Goal: Task Accomplishment & Management: Use online tool/utility

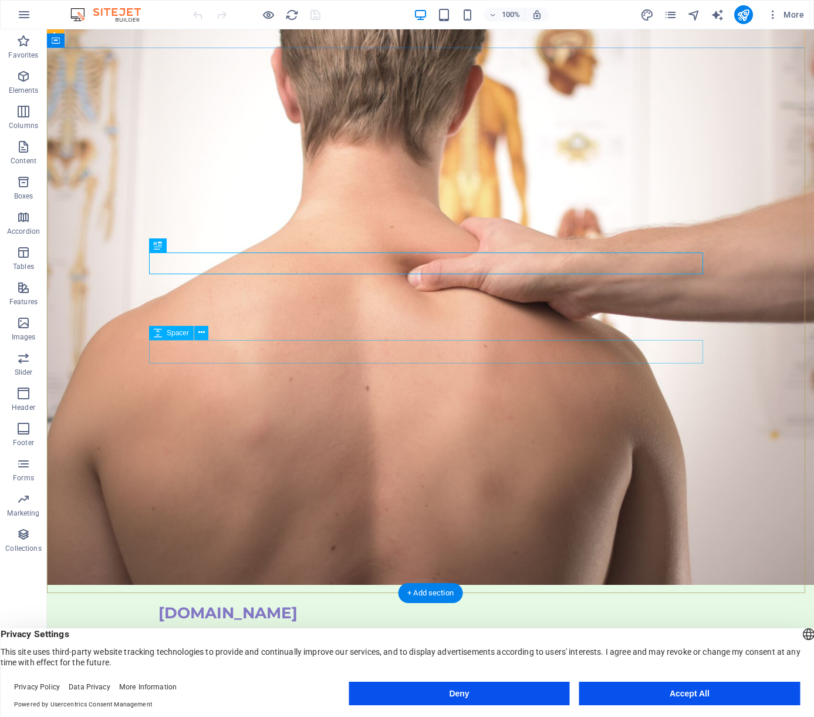
scroll to position [59, 0]
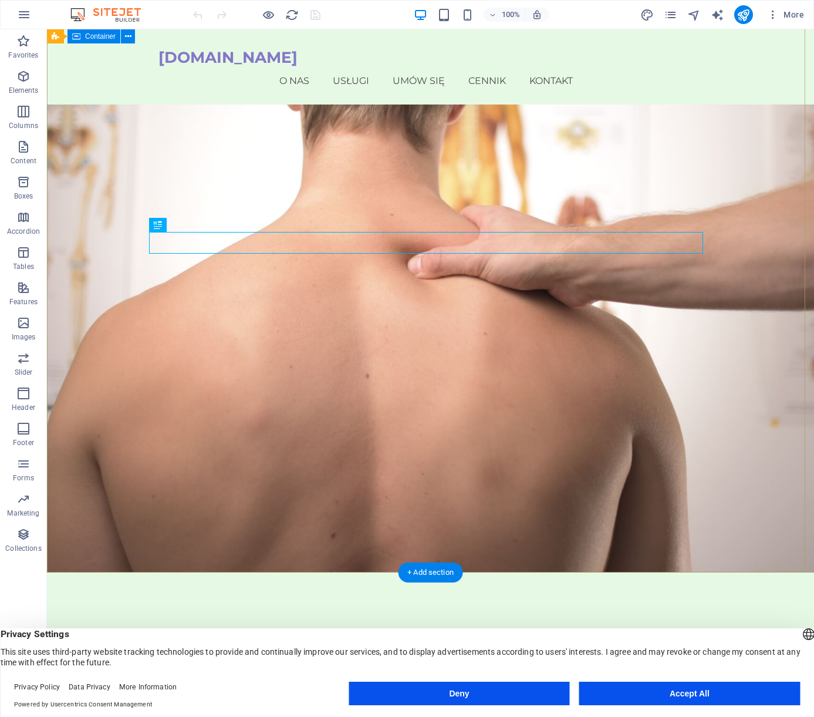
click at [463, 573] on div "Witaj na [DOMAIN_NAME] Odkryj spersonalizowane podejście do leczenia dzięki nas…" at bounding box center [430, 715] width 767 height 285
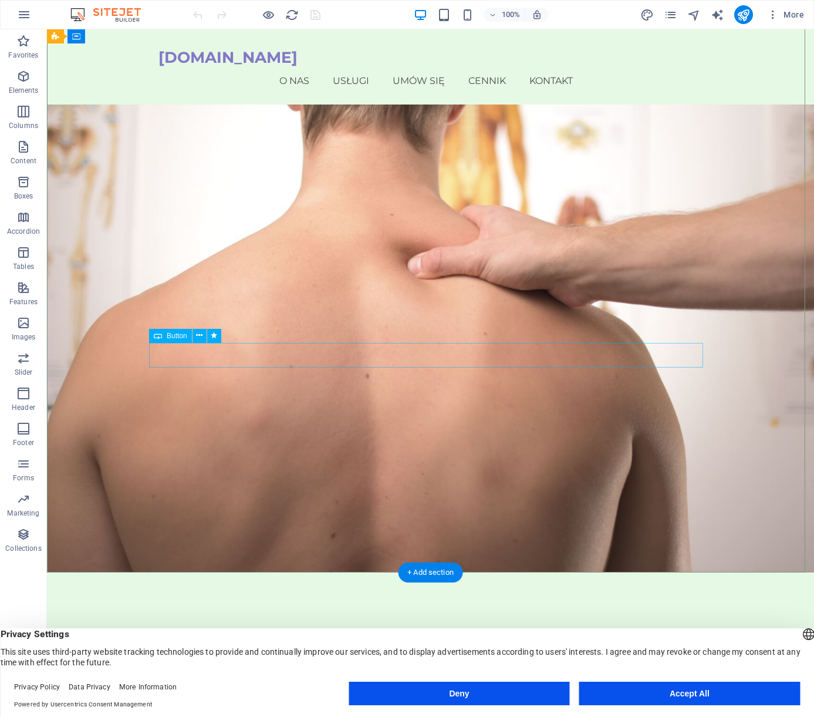
click at [439, 573] on div "Witaj na MasazeTerapie.pl Odkryj spersonalizowane podejście do leczenia dzięki …" at bounding box center [430, 715] width 767 height 285
click at [18, 84] on span "Elements" at bounding box center [23, 83] width 47 height 28
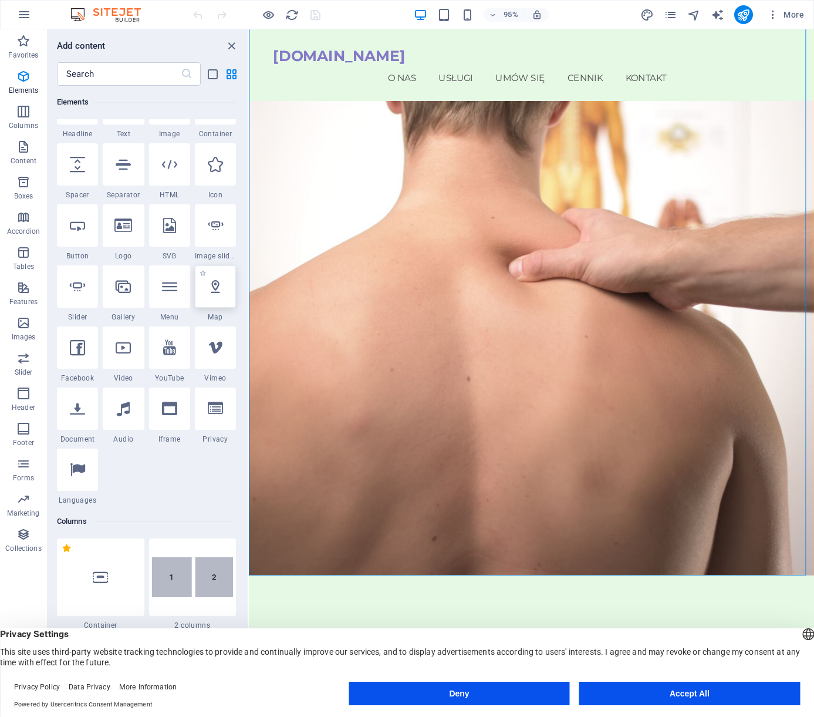
scroll to position [184, 0]
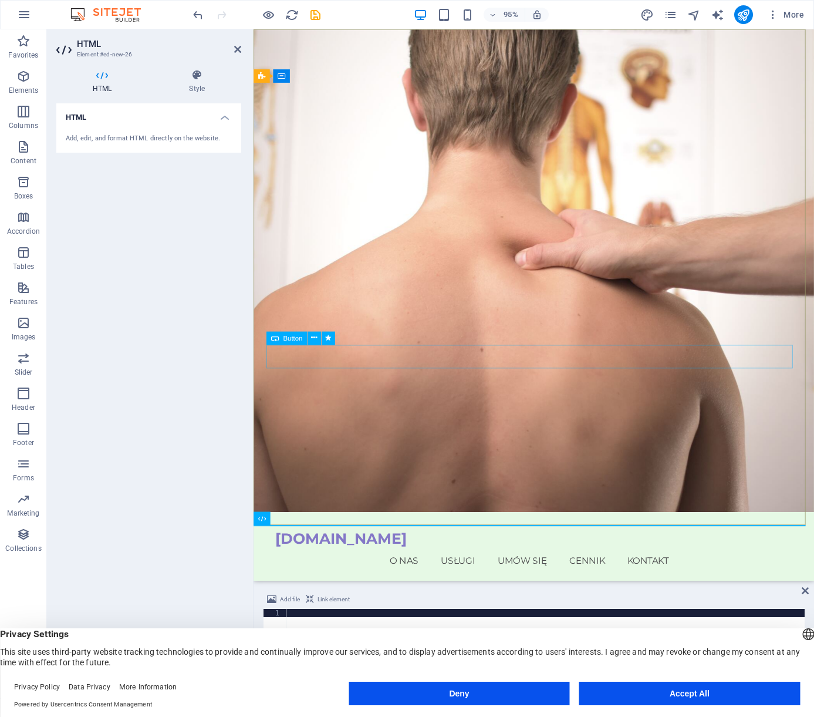
scroll to position [0, 0]
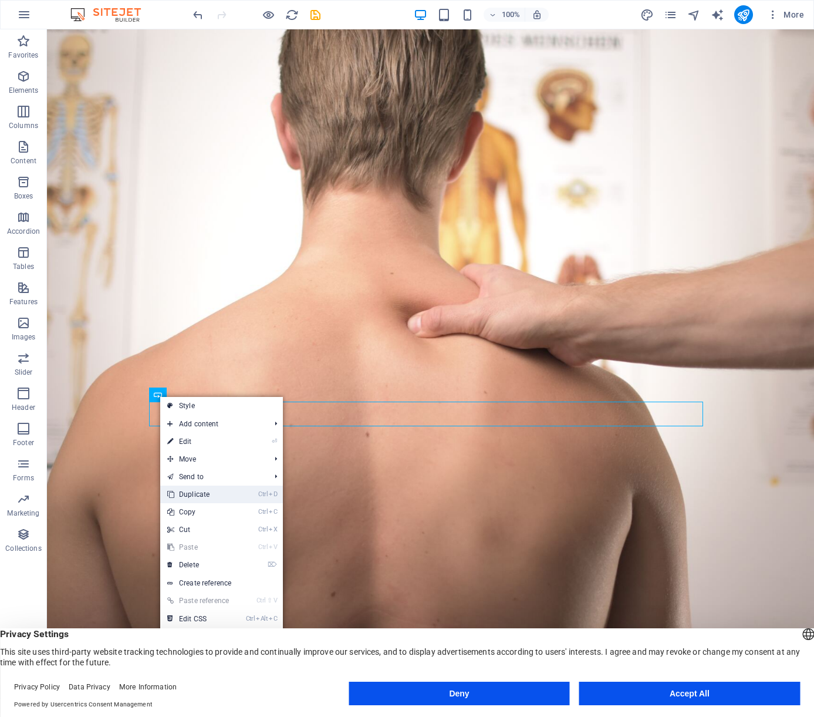
click at [220, 492] on link "Ctrl D Duplicate" at bounding box center [199, 495] width 79 height 18
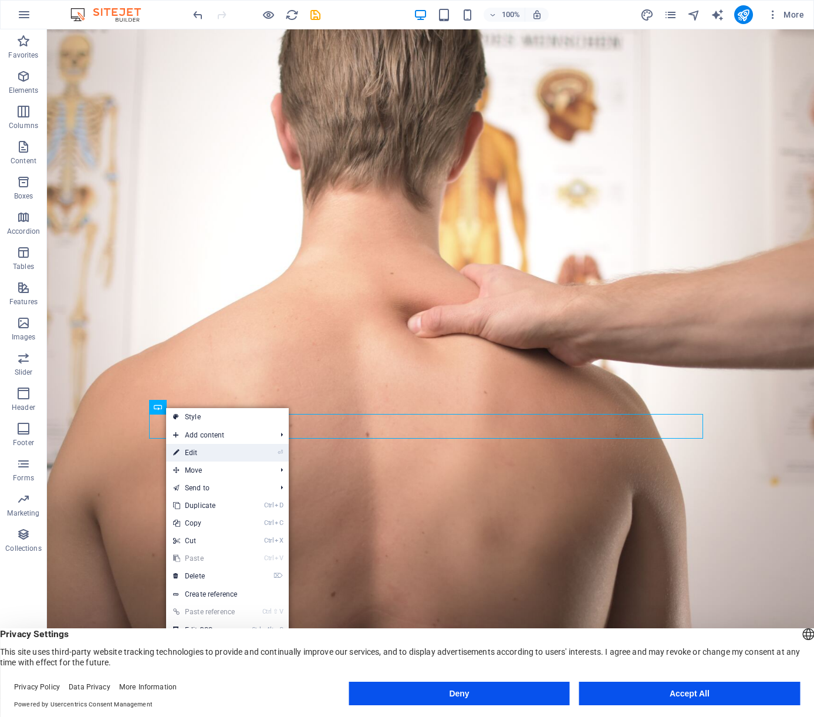
click at [194, 453] on link "⏎ Edit" at bounding box center [205, 453] width 79 height 18
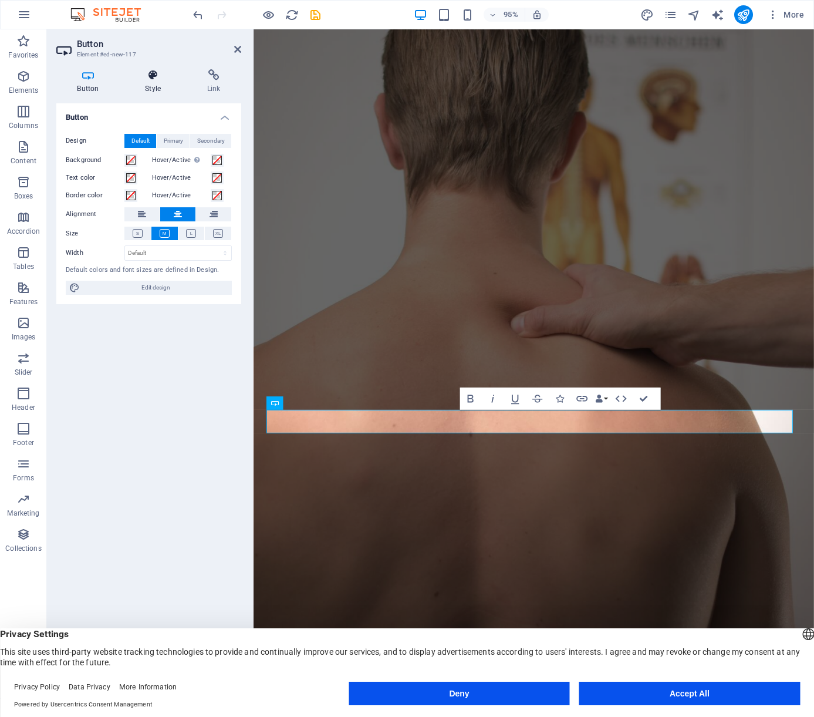
click at [147, 87] on h4 "Style" at bounding box center [155, 81] width 62 height 25
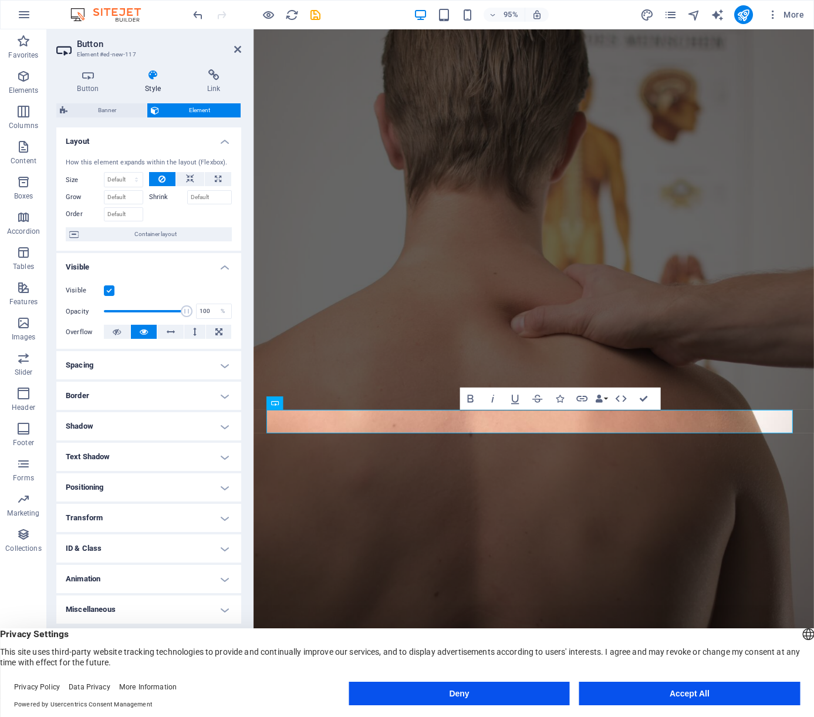
click at [153, 365] on h4 "Spacing" at bounding box center [148, 365] width 185 height 28
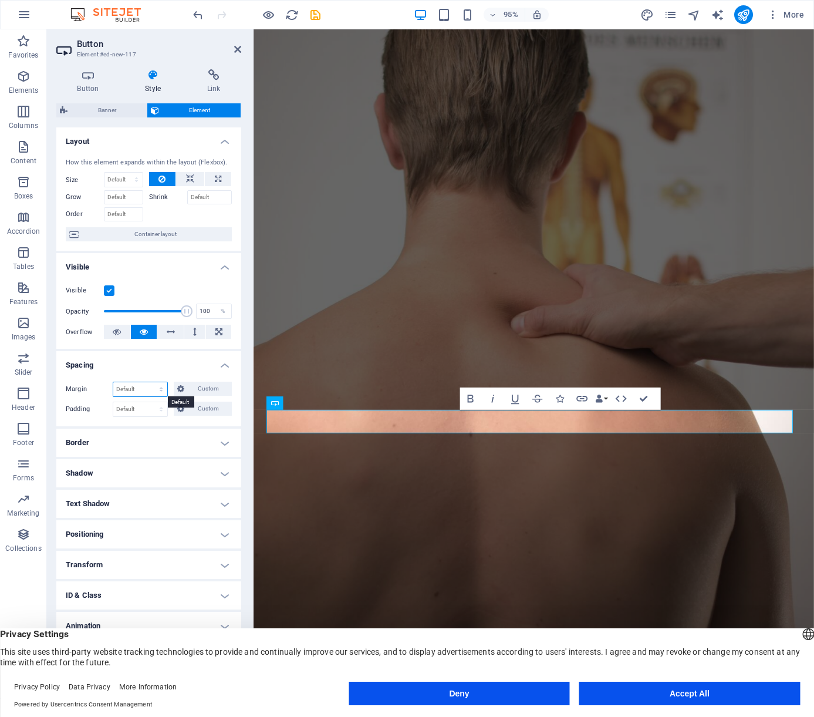
click at [158, 386] on select "Default auto px % rem vw vh Custom" at bounding box center [140, 389] width 54 height 14
click at [153, 368] on h4 "Spacing" at bounding box center [148, 361] width 185 height 21
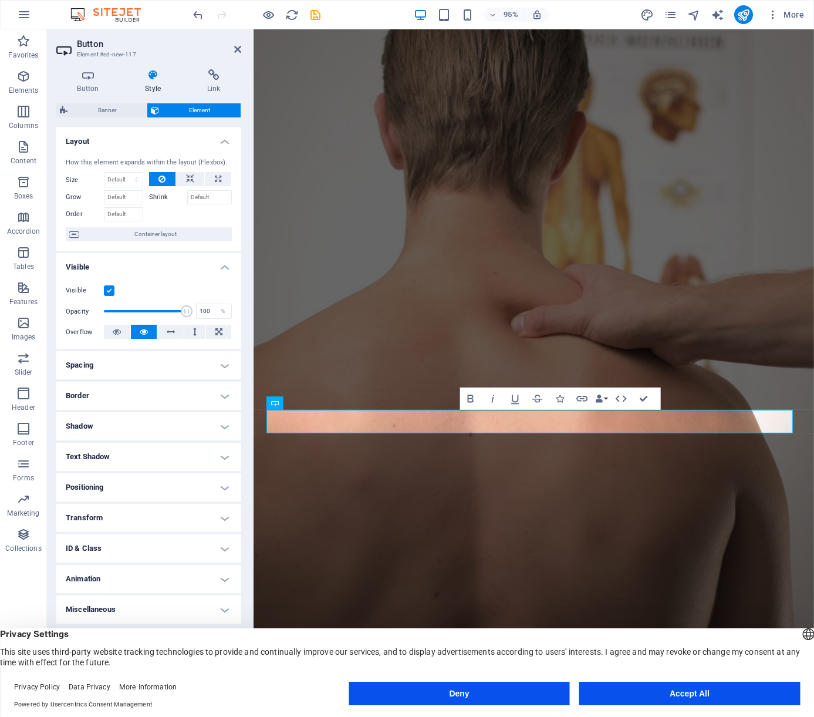
click at [142, 369] on h4 "Spacing" at bounding box center [148, 365] width 185 height 28
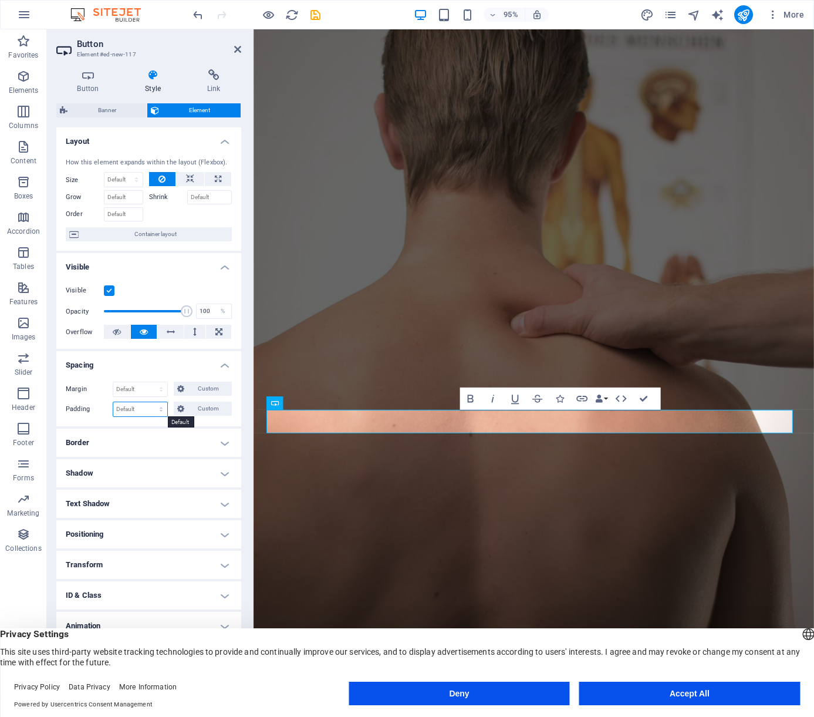
drag, startPoint x: 131, startPoint y: 408, endPoint x: 137, endPoint y: 409, distance: 6.6
click at [131, 408] on select "Default px rem % vh vw Custom" at bounding box center [140, 409] width 54 height 14
select select "px"
click at [151, 402] on select "Default px rem % vh vw Custom" at bounding box center [140, 409] width 54 height 14
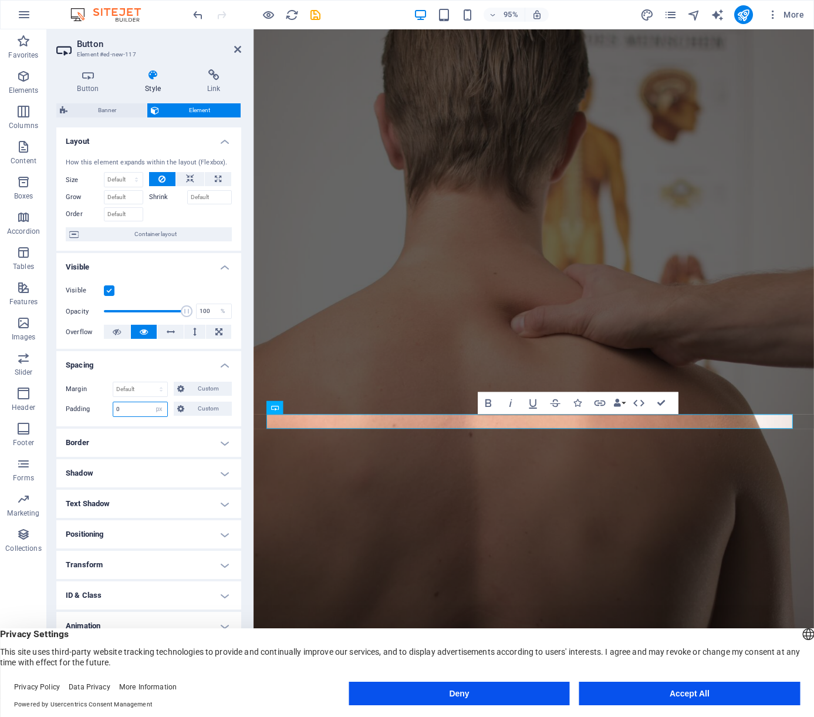
click at [139, 409] on input "0" at bounding box center [140, 409] width 54 height 14
drag, startPoint x: 122, startPoint y: 406, endPoint x: 86, endPoint y: 395, distance: 37.5
click at [86, 395] on div "Margin Default auto px % rem vw vh Custom Custom auto px % rem vw vh auto px % …" at bounding box center [148, 399] width 185 height 54
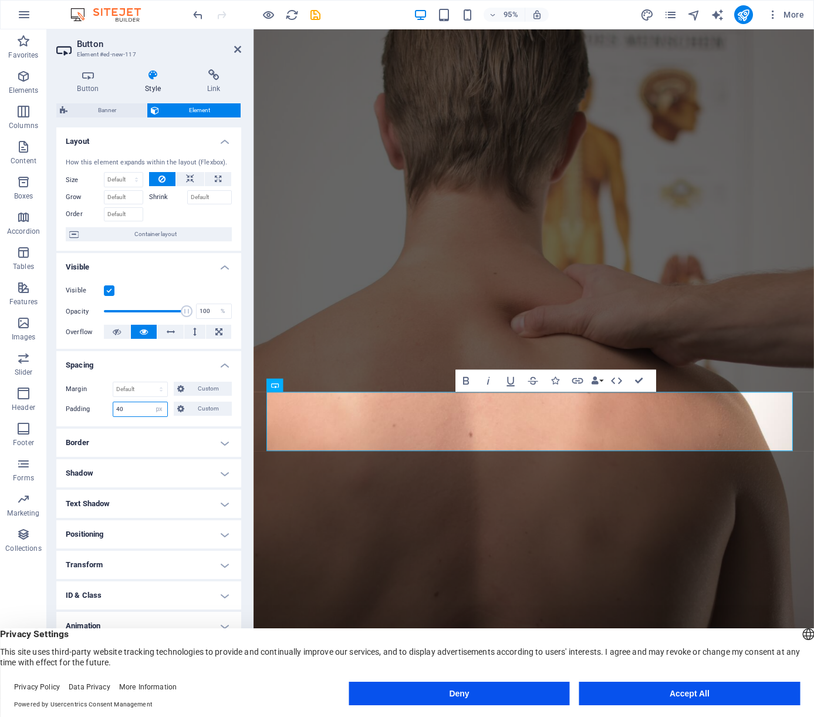
drag, startPoint x: 131, startPoint y: 408, endPoint x: 75, endPoint y: 409, distance: 56.4
click at [75, 409] on div "Padding 40 Default px rem % vh vw Custom Custom" at bounding box center [149, 409] width 166 height 15
type input "0"
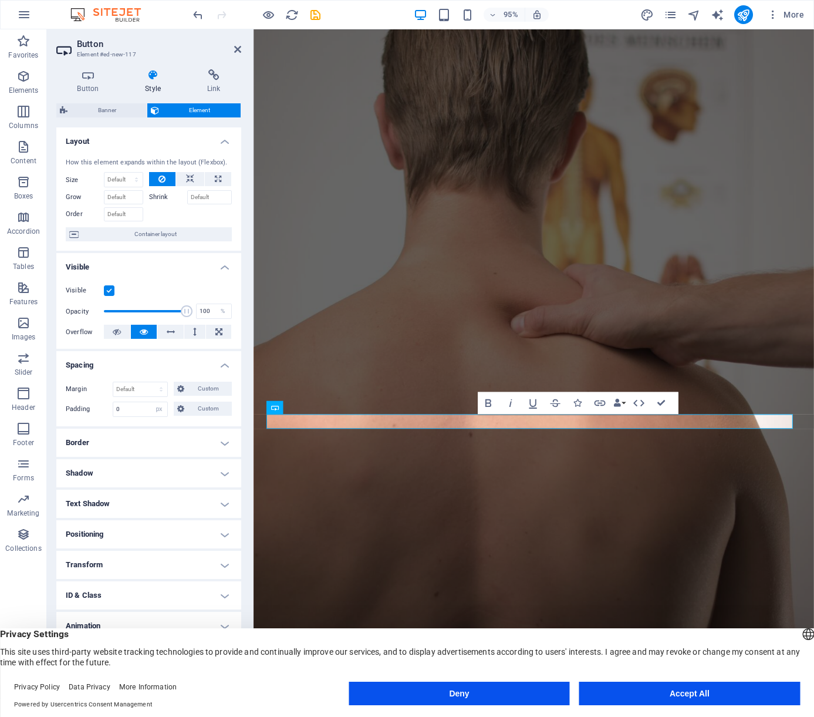
click at [163, 356] on h4 "Spacing" at bounding box center [148, 361] width 185 height 21
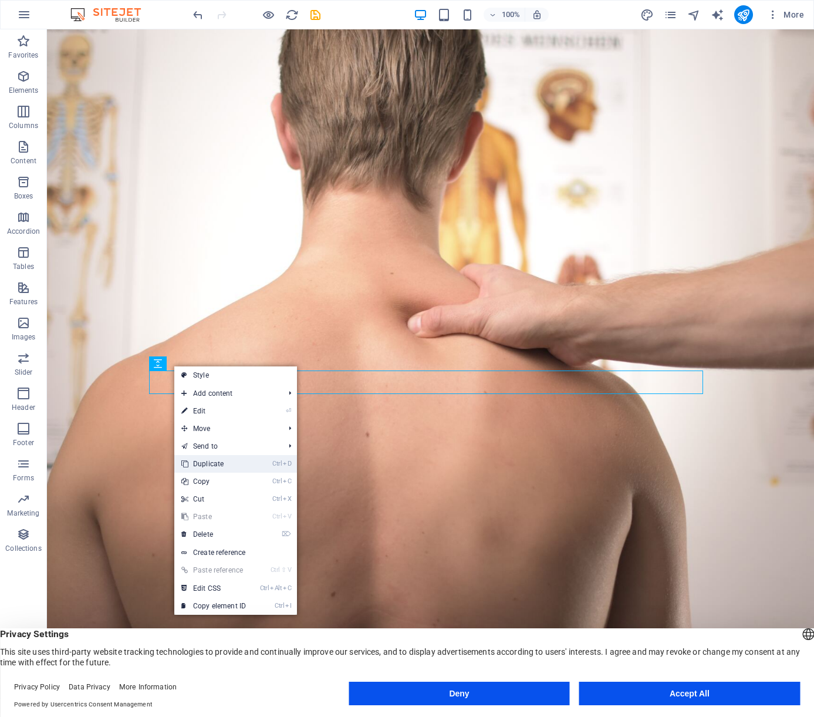
drag, startPoint x: 218, startPoint y: 462, endPoint x: 174, endPoint y: 424, distance: 57.9
click at [218, 462] on link "Ctrl D Duplicate" at bounding box center [213, 464] width 79 height 18
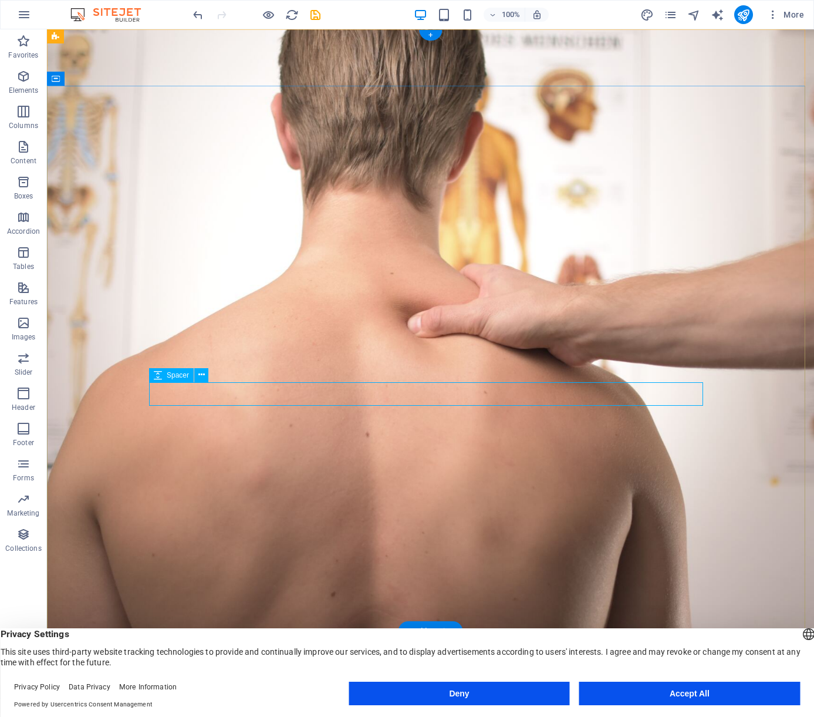
click at [200, 375] on icon at bounding box center [201, 375] width 6 height 12
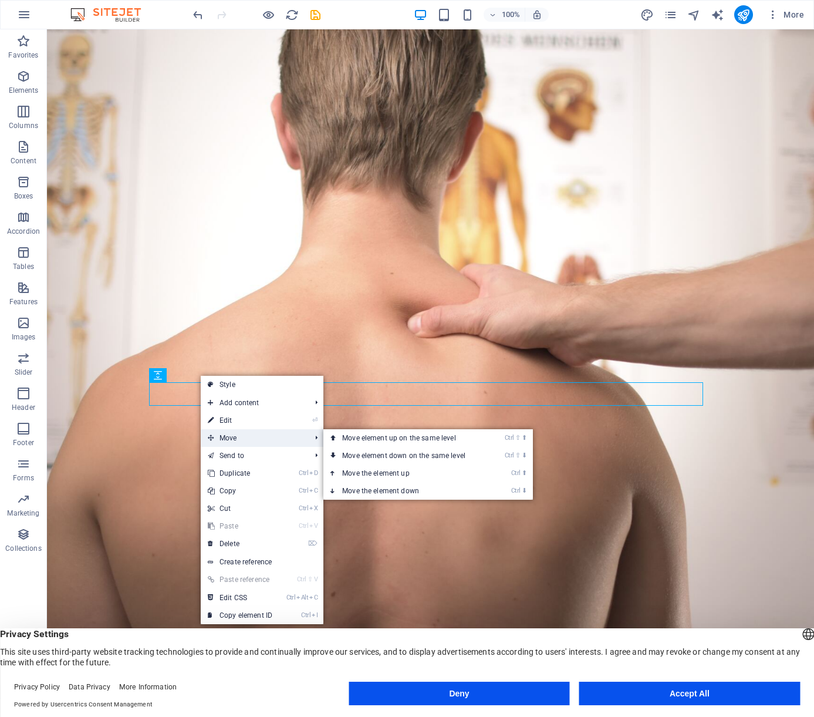
click at [240, 434] on span "Move" at bounding box center [253, 438] width 105 height 18
click at [264, 433] on span "Move" at bounding box center [253, 438] width 105 height 18
drag, startPoint x: 336, startPoint y: 427, endPoint x: 383, endPoint y: 456, distance: 55.4
click at [383, 456] on link "Ctrl ⇧ ⬇ Move element down on the same level" at bounding box center [407, 456] width 166 height 18
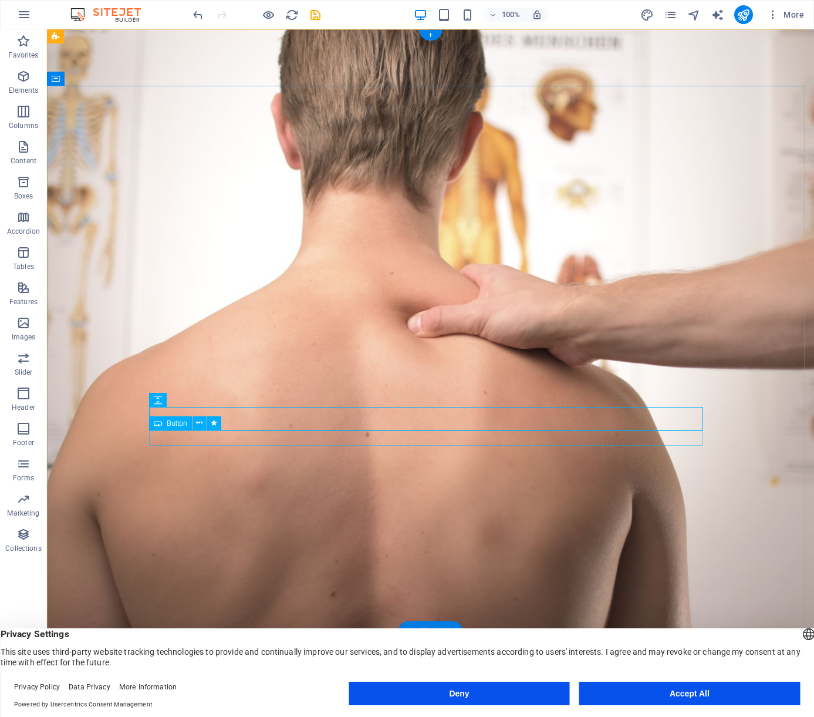
click at [178, 425] on span "Button" at bounding box center [177, 423] width 21 height 7
click at [199, 422] on icon at bounding box center [199, 423] width 6 height 12
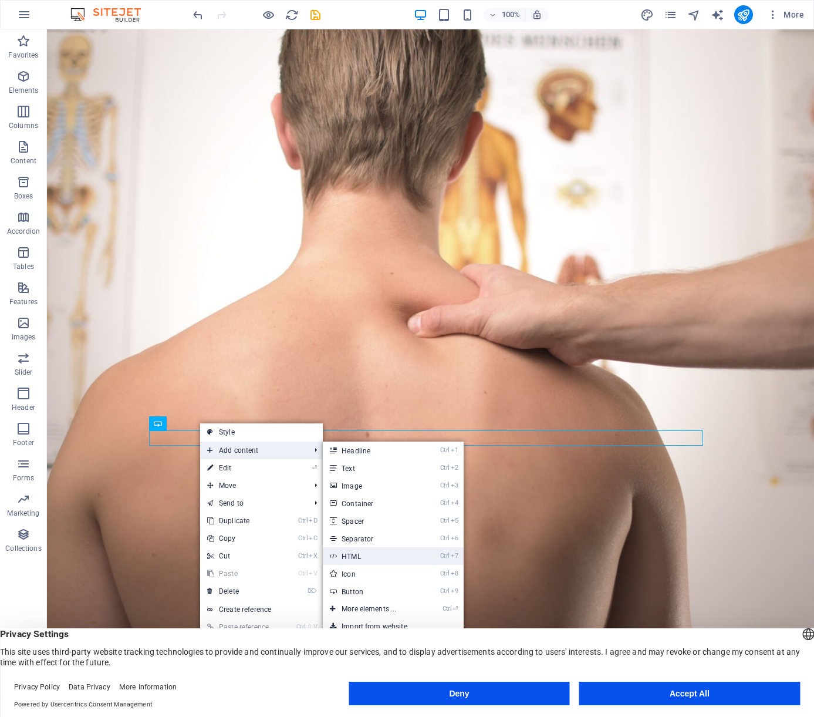
drag, startPoint x: 360, startPoint y: 553, endPoint x: 165, endPoint y: 457, distance: 217.4
click at [360, 553] on link "Ctrl 7 HTML" at bounding box center [371, 556] width 97 height 18
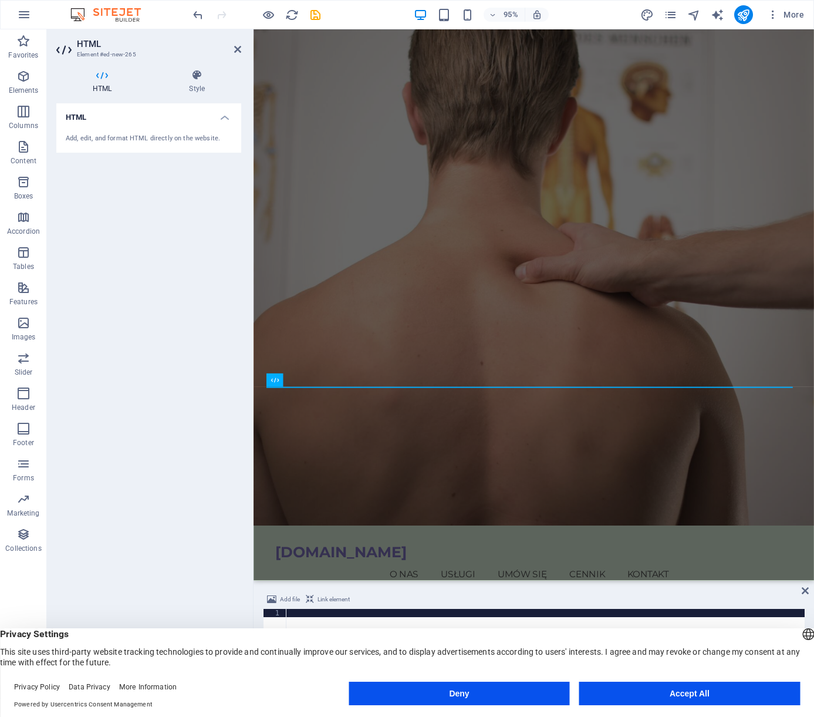
drag, startPoint x: 92, startPoint y: 127, endPoint x: 82, endPoint y: 140, distance: 16.0
click at [82, 140] on div "Add, edit, and format HTML directly on the website." at bounding box center [149, 139] width 166 height 10
click at [109, 134] on div "Add, edit, and format HTML directly on the website." at bounding box center [149, 139] width 166 height 10
click at [99, 79] on icon at bounding box center [102, 75] width 92 height 12
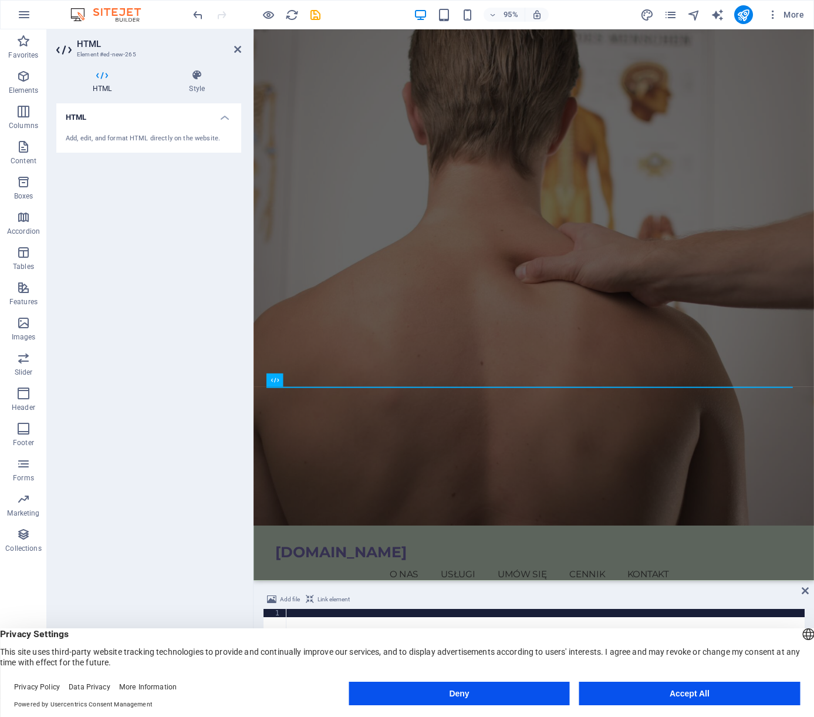
click at [92, 129] on div "Add, edit, and format HTML directly on the website." at bounding box center [148, 138] width 185 height 29
click at [227, 116] on h4 "HTML" at bounding box center [148, 113] width 185 height 21
click at [186, 126] on h4 "HTML" at bounding box center [148, 117] width 185 height 28
click at [175, 138] on div "Add, edit, and format HTML directly on the website." at bounding box center [149, 139] width 166 height 10
click at [176, 137] on div "Add, edit, and format HTML directly on the website." at bounding box center [149, 139] width 166 height 10
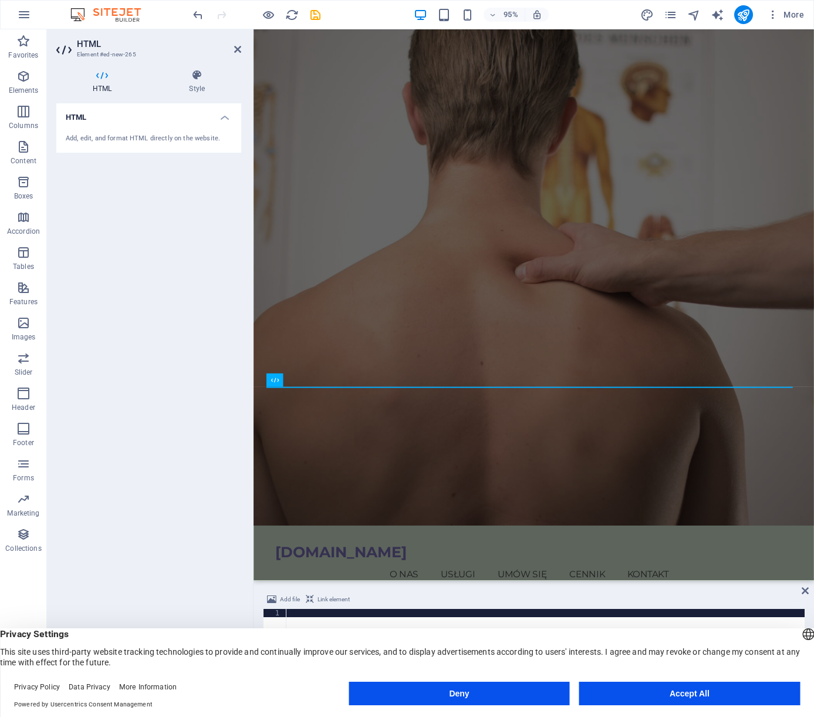
drag, startPoint x: 96, startPoint y: 137, endPoint x: 100, endPoint y: 129, distance: 9.5
click at [100, 129] on div "Add, edit, and format HTML directly on the website." at bounding box center [148, 138] width 185 height 29
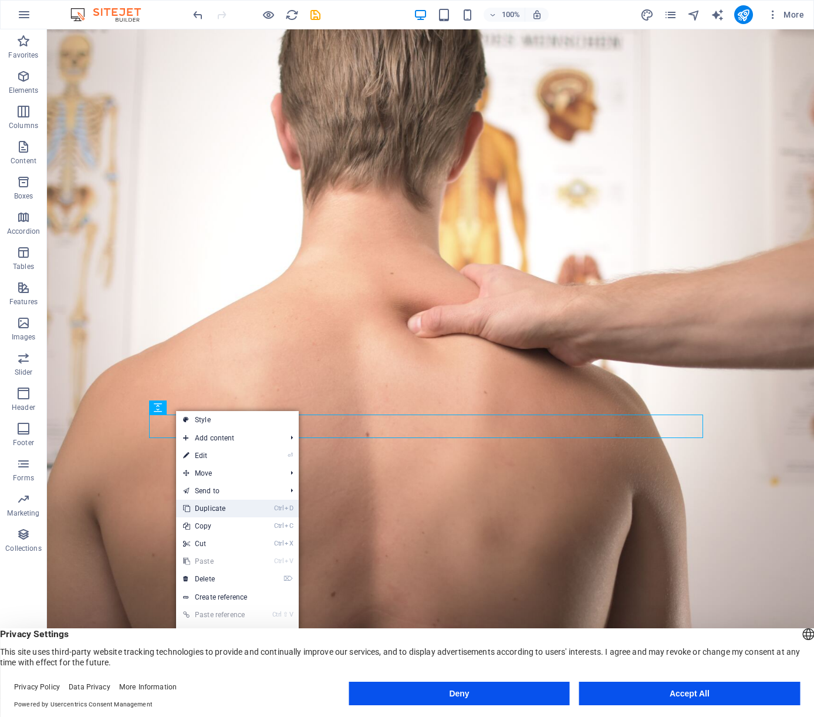
drag, startPoint x: 181, startPoint y: 483, endPoint x: 226, endPoint y: 512, distance: 53.9
click at [226, 512] on link "Ctrl D Duplicate" at bounding box center [215, 509] width 79 height 18
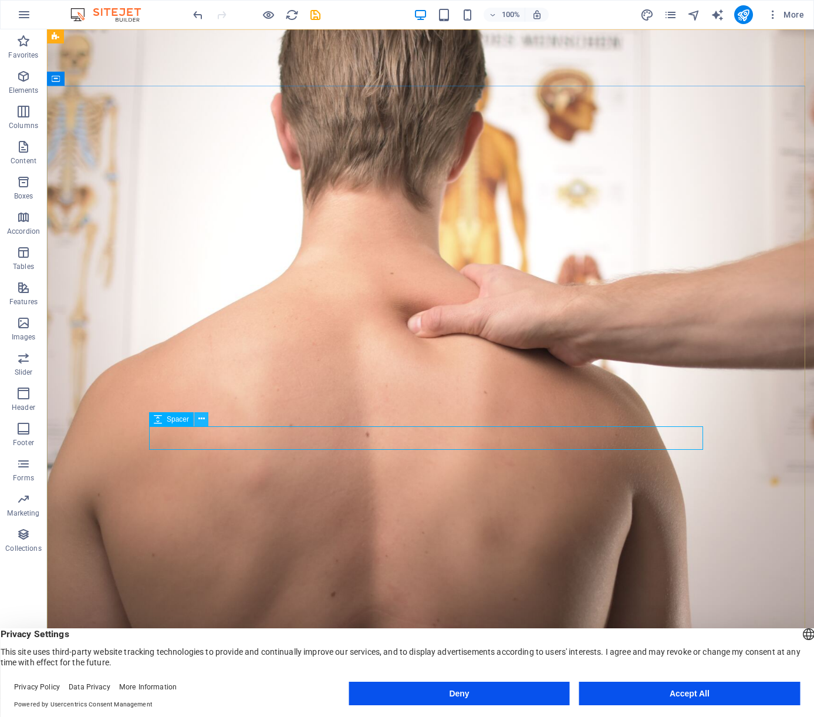
click at [194, 418] on button at bounding box center [201, 419] width 14 height 14
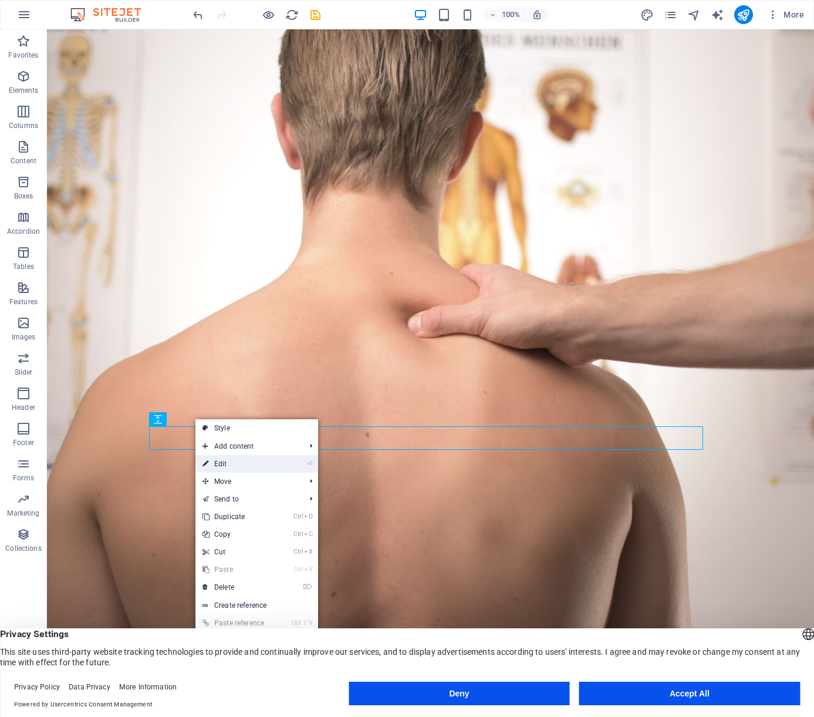
click at [243, 463] on link "⏎ Edit" at bounding box center [235, 464] width 79 height 18
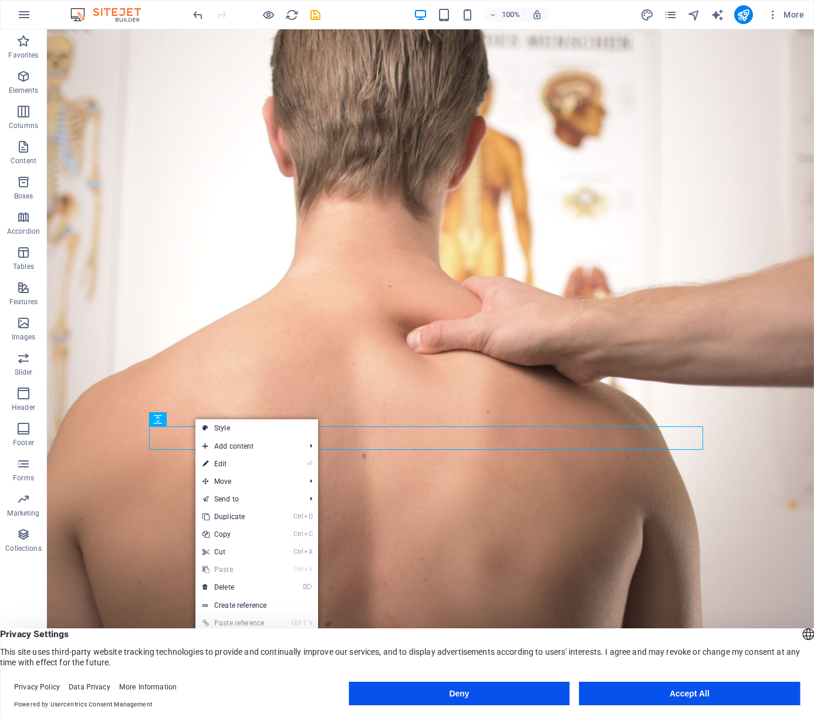
select select "px"
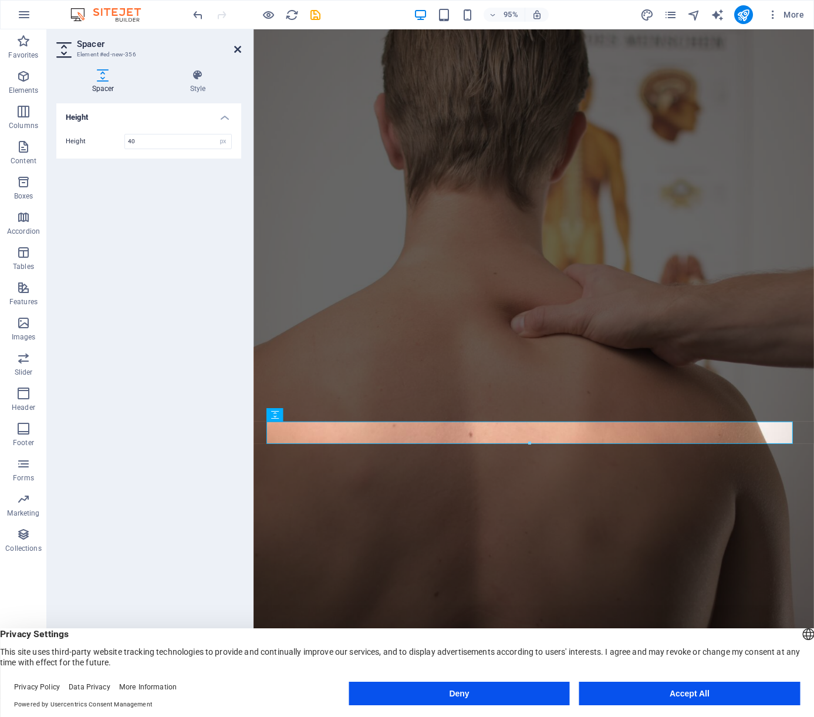
drag, startPoint x: 235, startPoint y: 51, endPoint x: 242, endPoint y: 144, distance: 93.6
click at [235, 51] on icon at bounding box center [237, 49] width 7 height 9
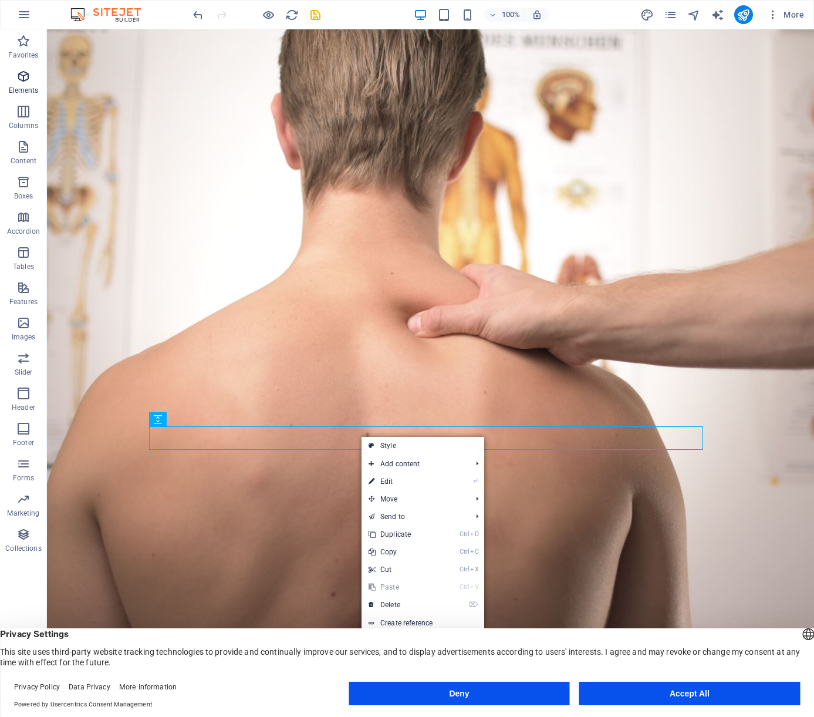
click at [23, 82] on icon "button" at bounding box center [23, 76] width 14 height 14
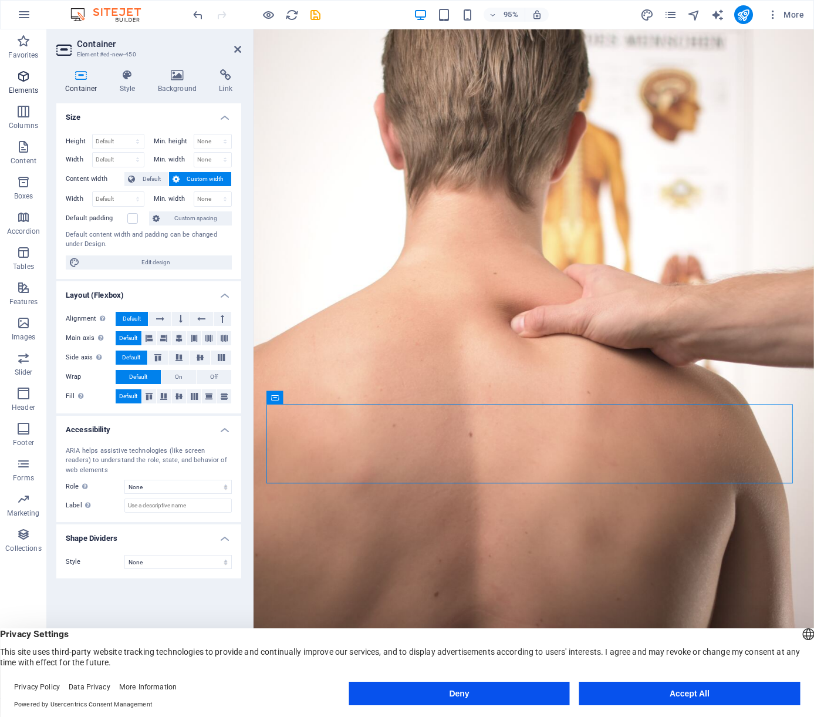
click at [25, 85] on span "Elements" at bounding box center [23, 83] width 47 height 28
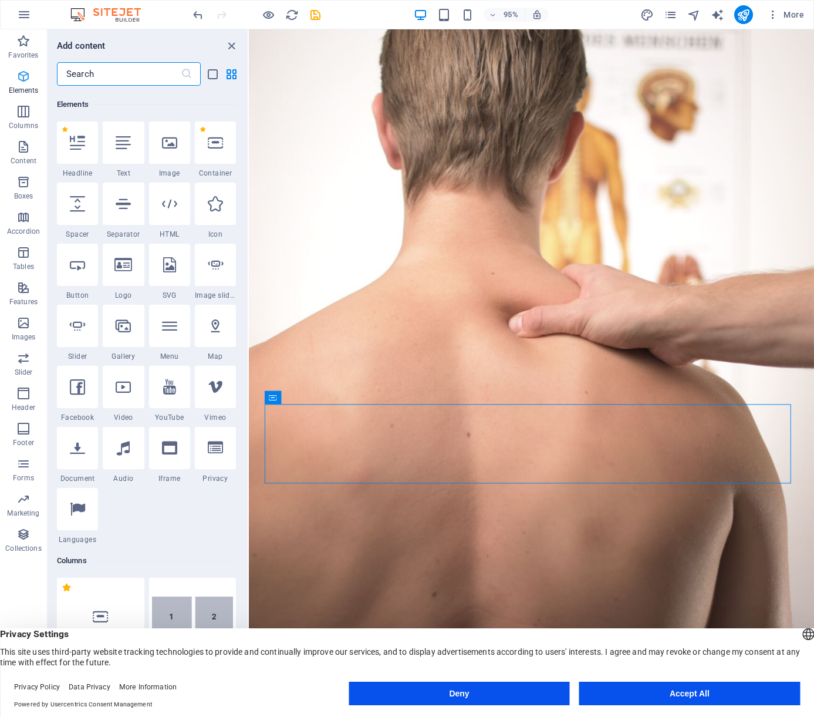
scroll to position [125, 0]
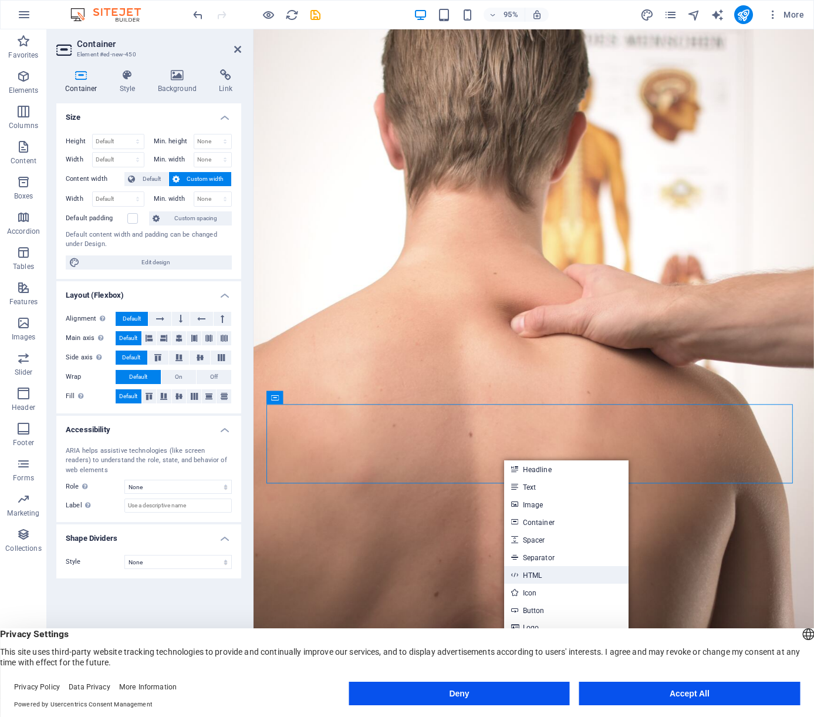
drag, startPoint x: 541, startPoint y: 579, endPoint x: 308, endPoint y: 536, distance: 237.7
click at [541, 579] on link "HTML" at bounding box center [566, 575] width 124 height 18
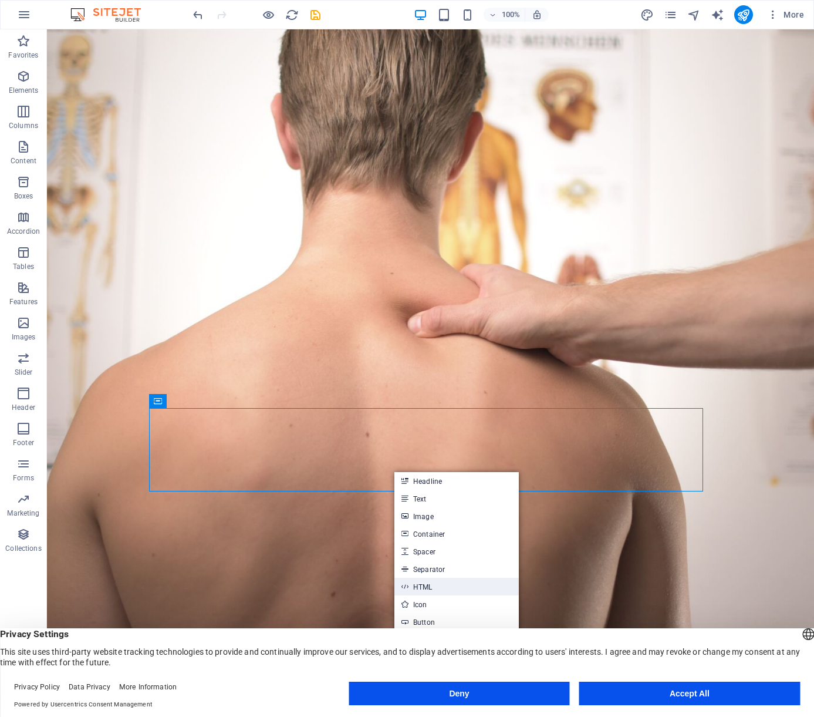
click at [443, 584] on link "HTML" at bounding box center [457, 587] width 124 height 18
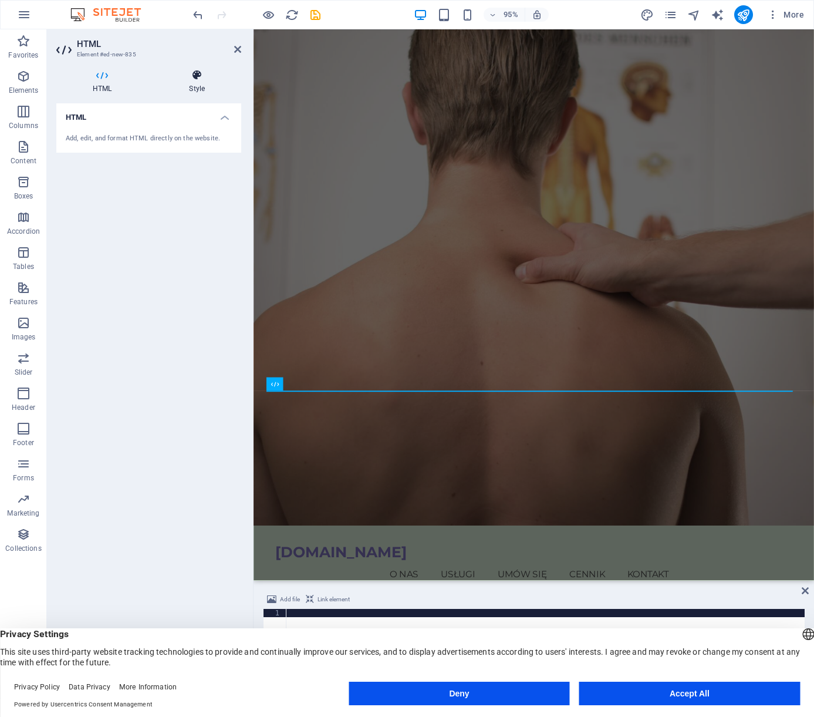
click at [198, 80] on icon at bounding box center [197, 75] width 89 height 12
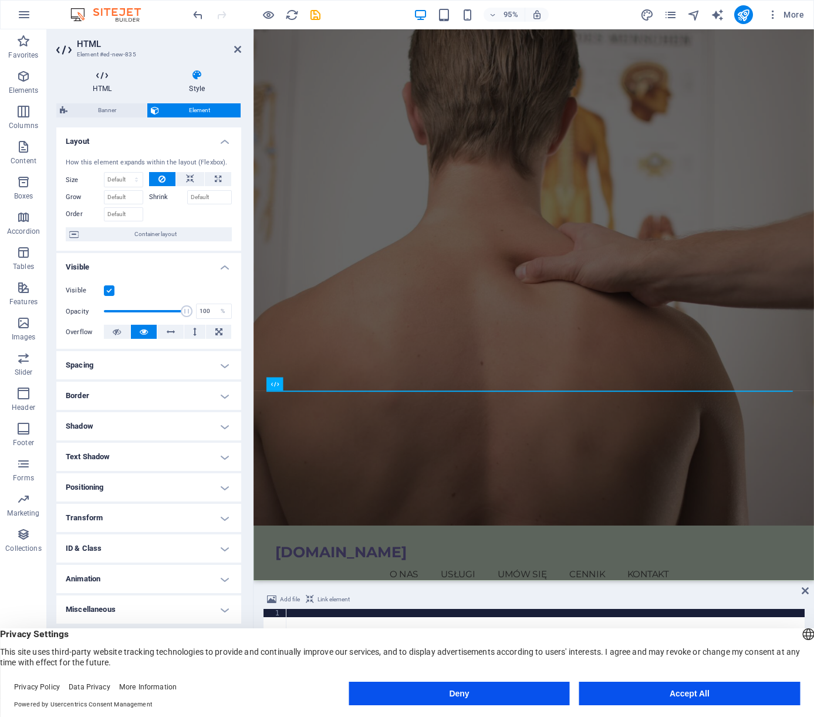
click at [100, 79] on icon at bounding box center [102, 75] width 92 height 12
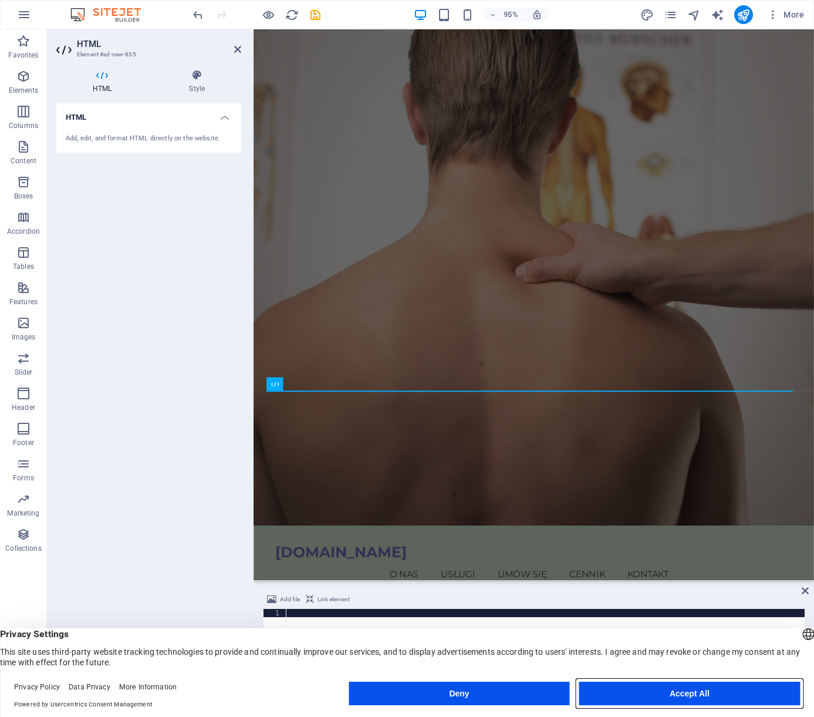
click at [666, 691] on button "Accept All" at bounding box center [690, 693] width 221 height 23
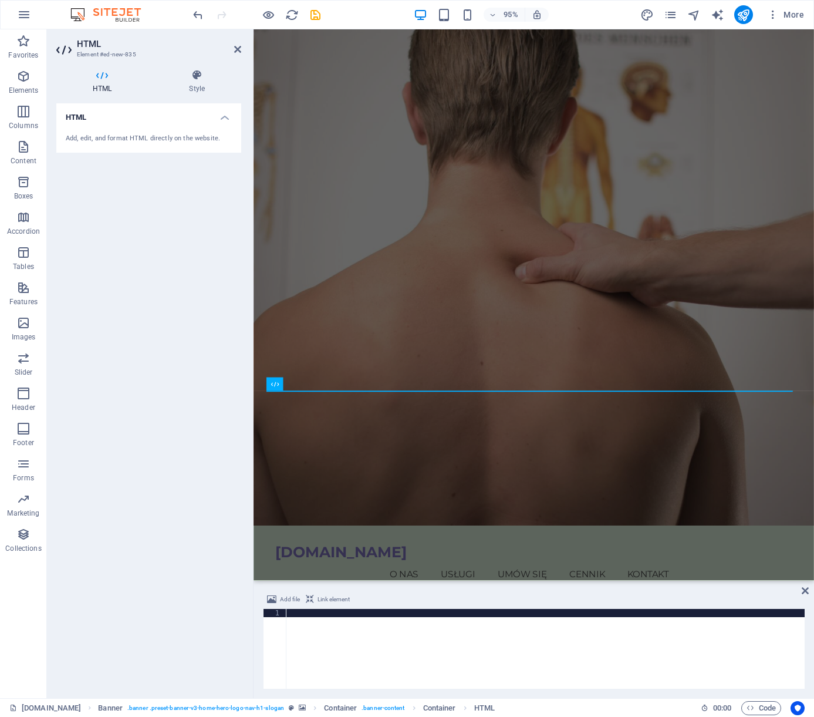
click at [350, 649] on div at bounding box center [546, 657] width 518 height 96
paste textarea "<script type="text/javascript" src="https://booksy.com/widget/code.js?id=318519…"
type textarea "<script type="text/javascript" src="https://booksy.com/widget/code.js?id=318519…"
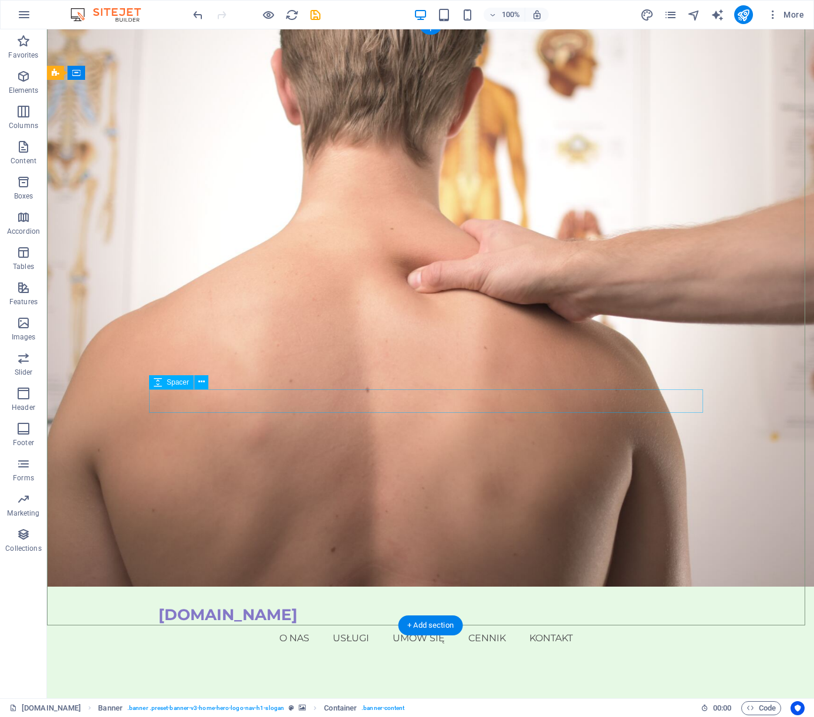
scroll to position [0, 0]
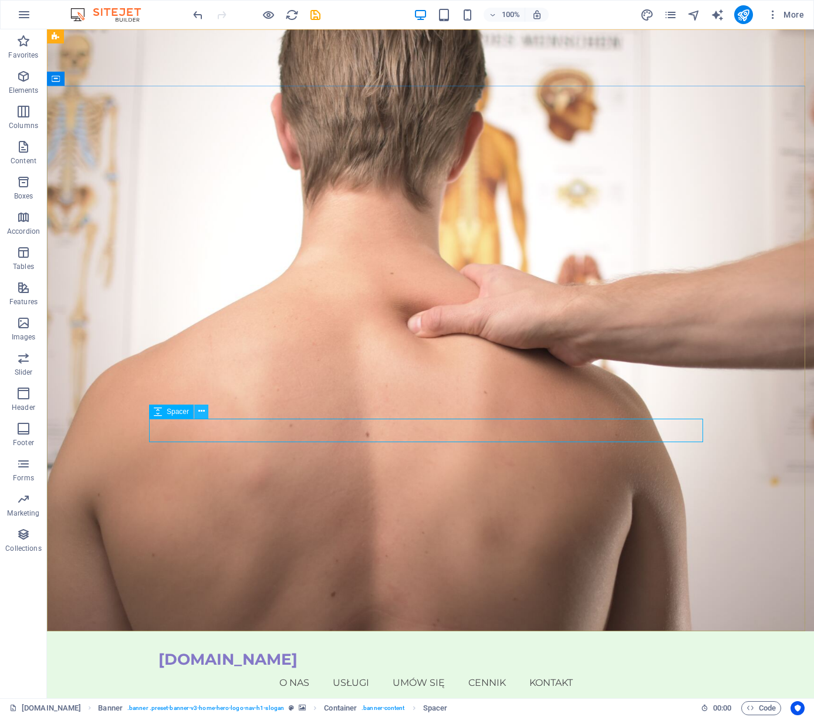
click at [201, 413] on icon at bounding box center [201, 411] width 6 height 12
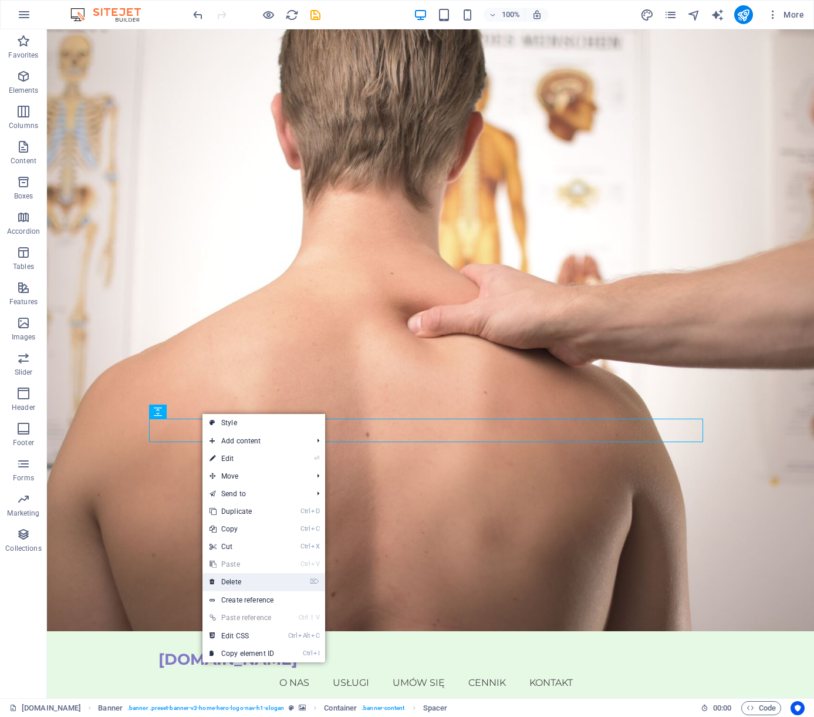
drag, startPoint x: 236, startPoint y: 583, endPoint x: 188, endPoint y: 551, distance: 57.2
click at [236, 583] on link "⌦ Delete" at bounding box center [242, 582] width 79 height 18
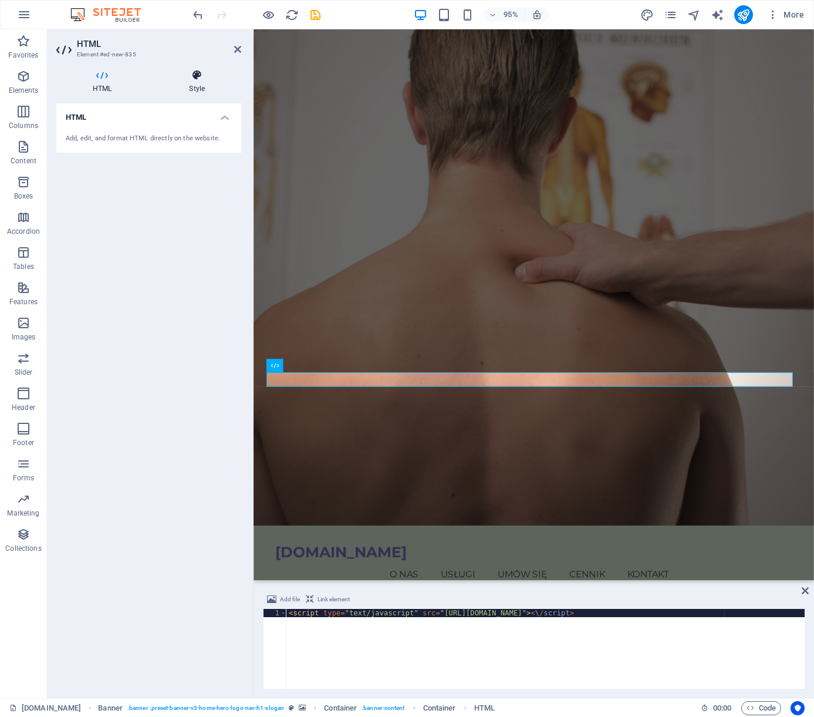
click at [183, 76] on icon at bounding box center [197, 75] width 89 height 12
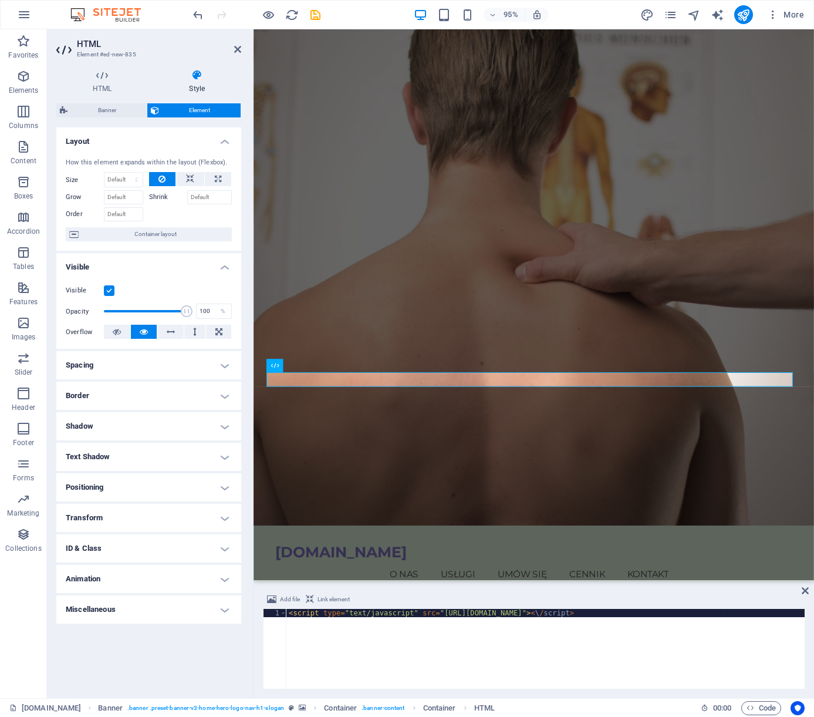
click at [204, 80] on icon at bounding box center [197, 75] width 89 height 12
click at [181, 236] on span "Container layout" at bounding box center [155, 234] width 146 height 14
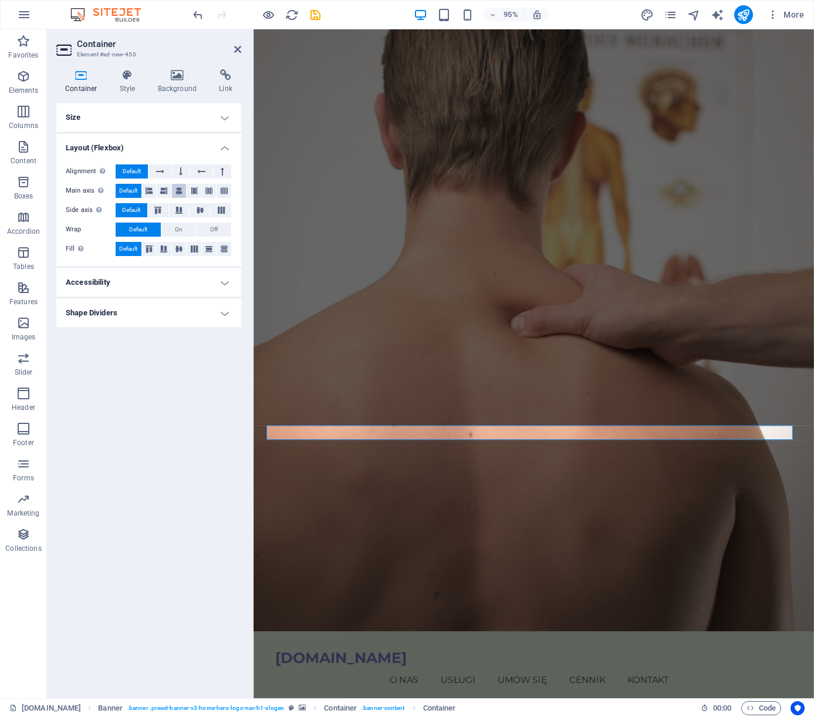
click at [180, 188] on icon at bounding box center [179, 191] width 7 height 14
click at [180, 249] on icon at bounding box center [179, 248] width 14 height 7
click at [135, 78] on icon at bounding box center [127, 75] width 33 height 12
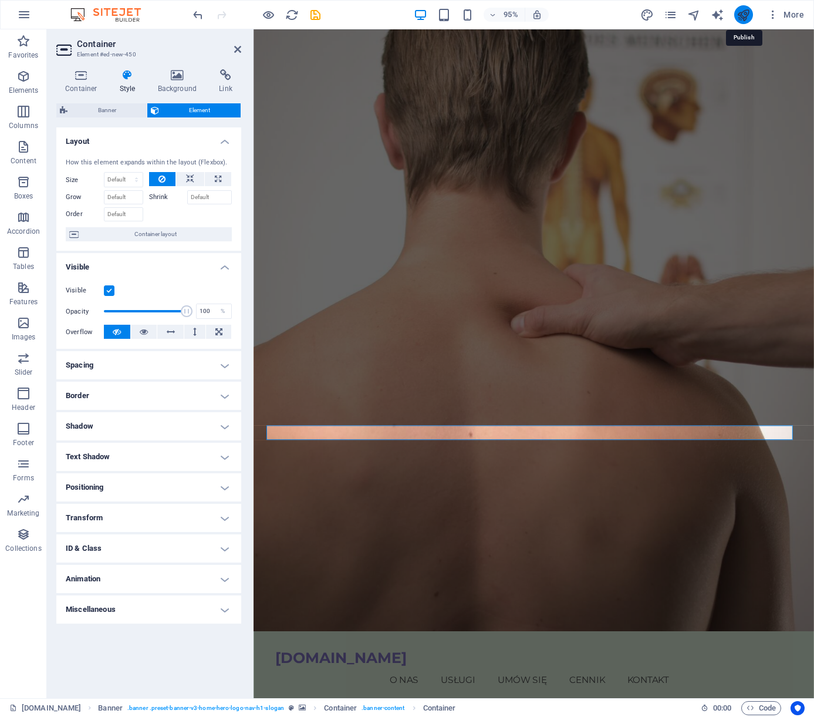
click at [746, 11] on icon "publish" at bounding box center [744, 15] width 14 height 14
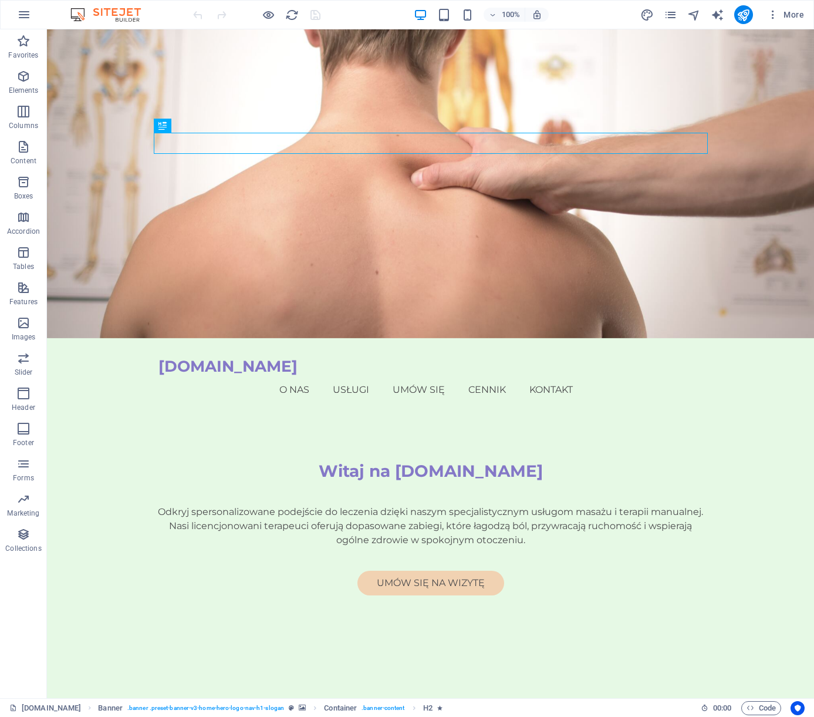
click at [197, 15] on div at bounding box center [257, 14] width 132 height 19
click at [25, 15] on icon "button" at bounding box center [24, 15] width 14 height 14
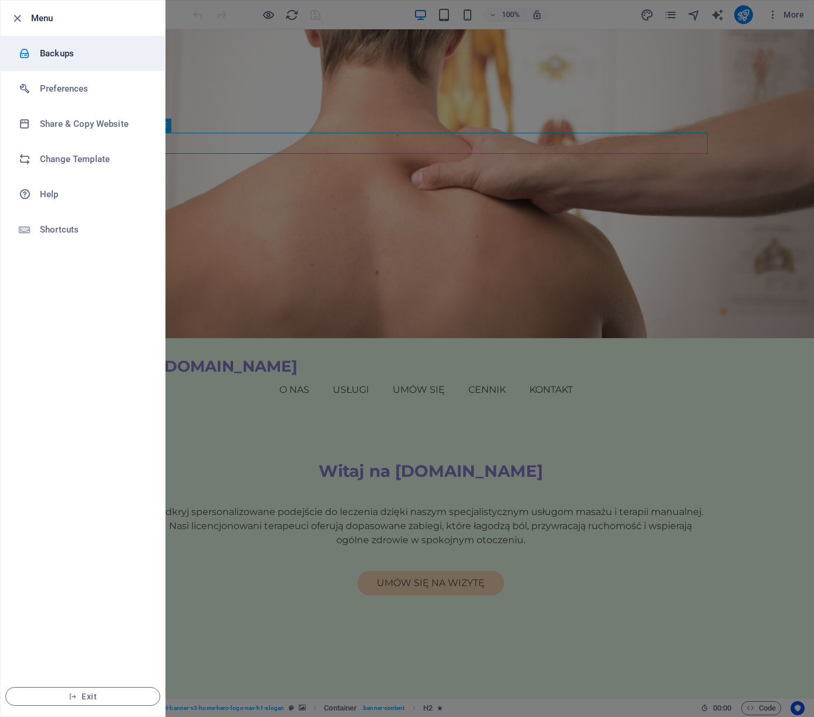
click at [45, 53] on h6 "Backups" at bounding box center [94, 53] width 109 height 14
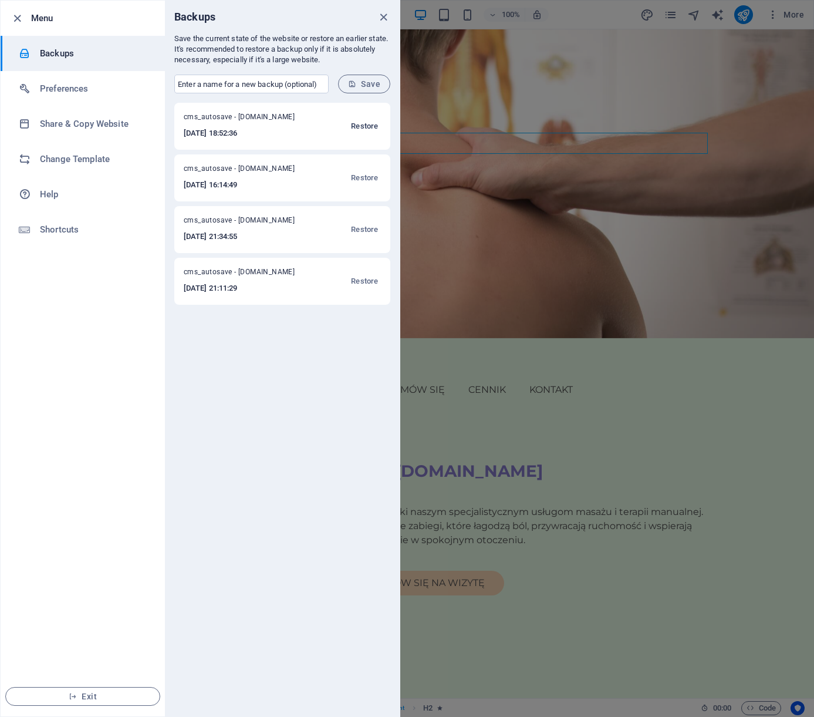
click at [359, 122] on span "Restore" at bounding box center [364, 126] width 27 height 14
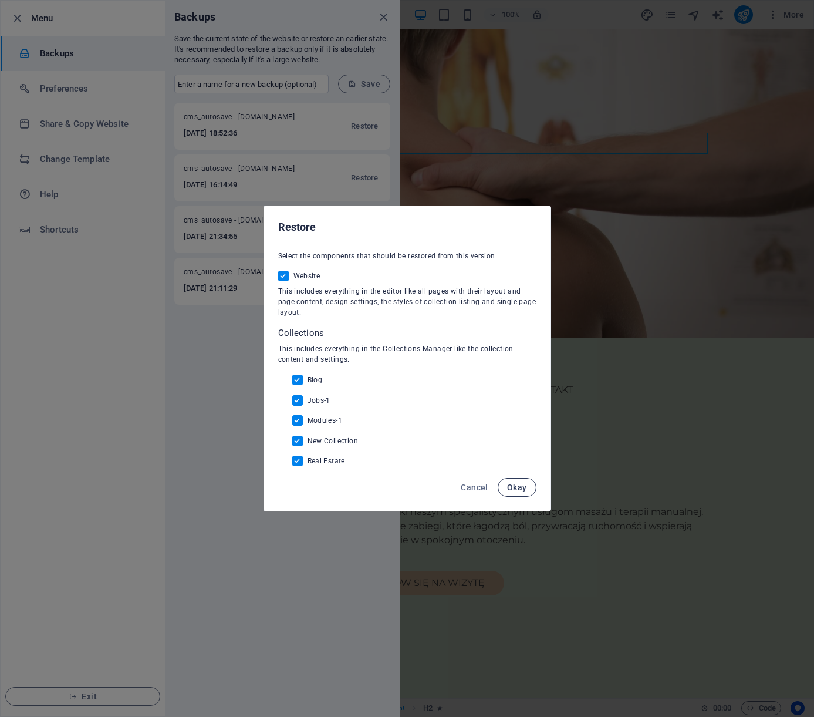
click at [514, 485] on span "Okay" at bounding box center [517, 487] width 20 height 9
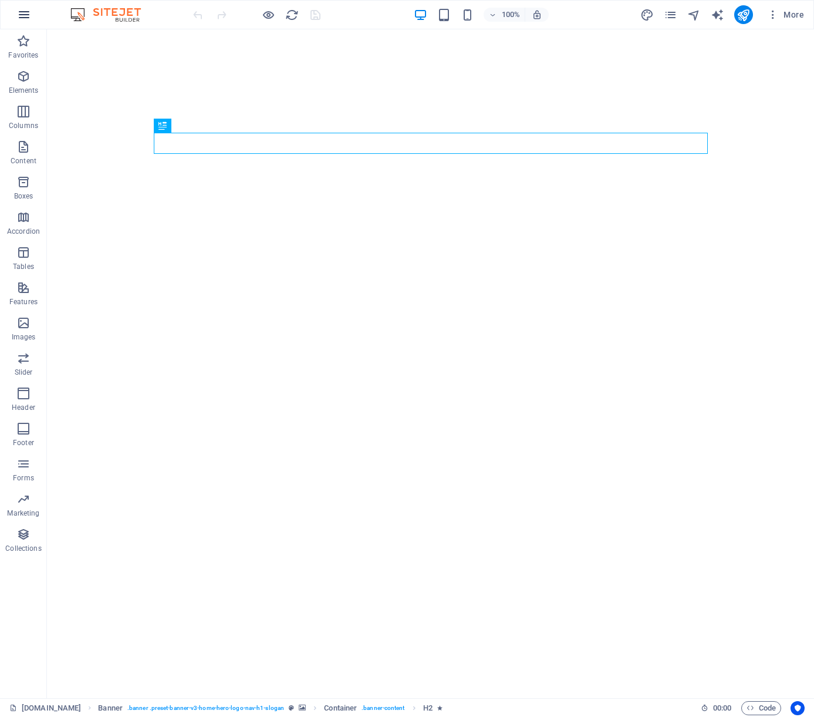
click at [21, 11] on icon "button" at bounding box center [24, 15] width 14 height 14
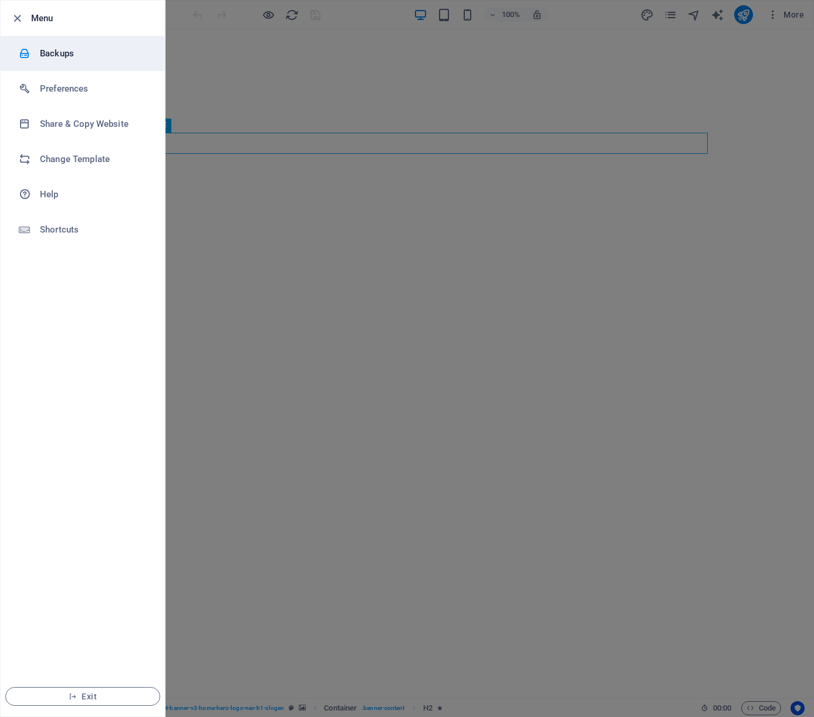
click at [56, 56] on h6 "Backups" at bounding box center [94, 53] width 109 height 14
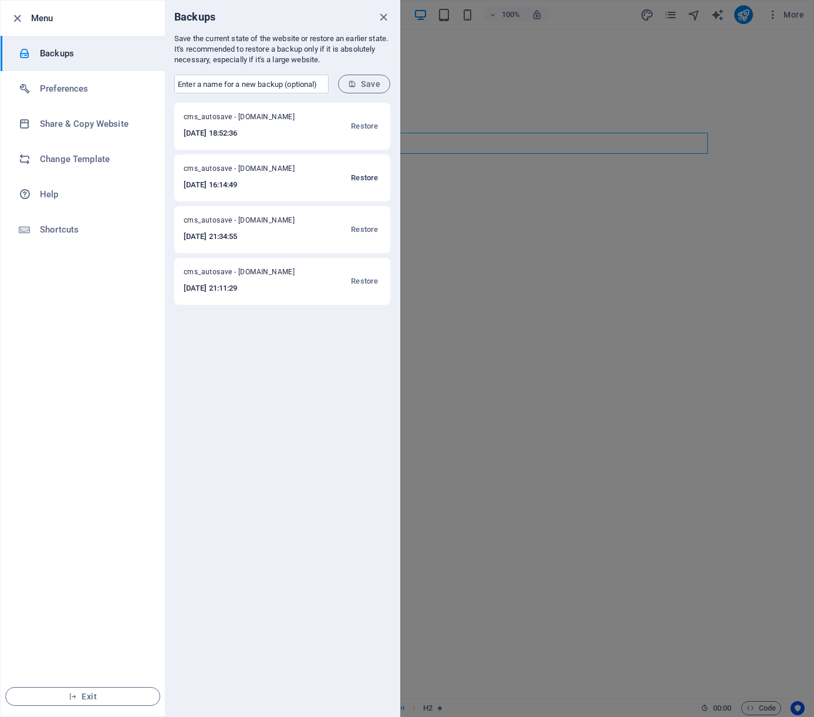
click at [356, 178] on span "Restore" at bounding box center [364, 178] width 27 height 14
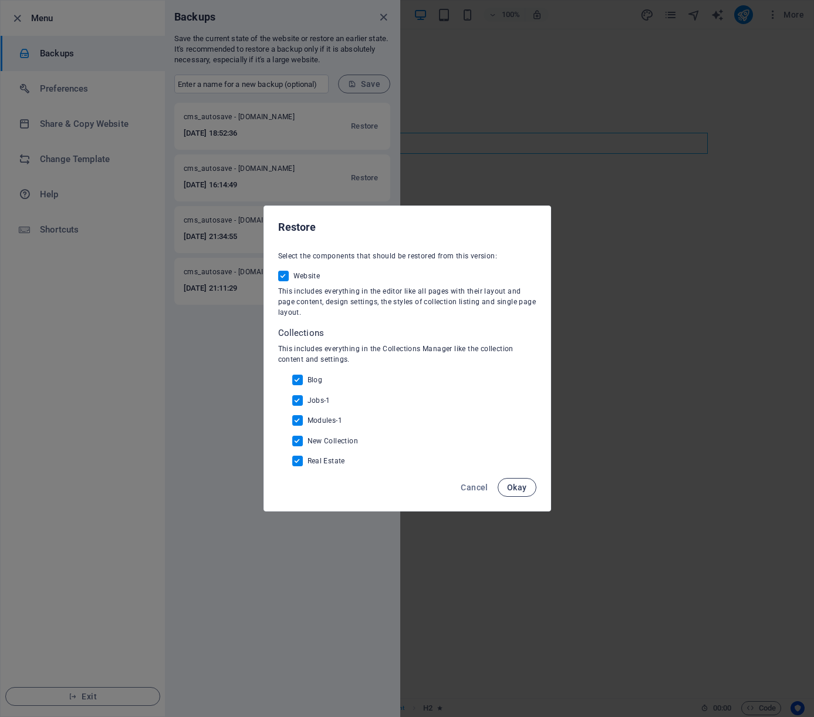
click at [523, 486] on span "Okay" at bounding box center [517, 487] width 20 height 9
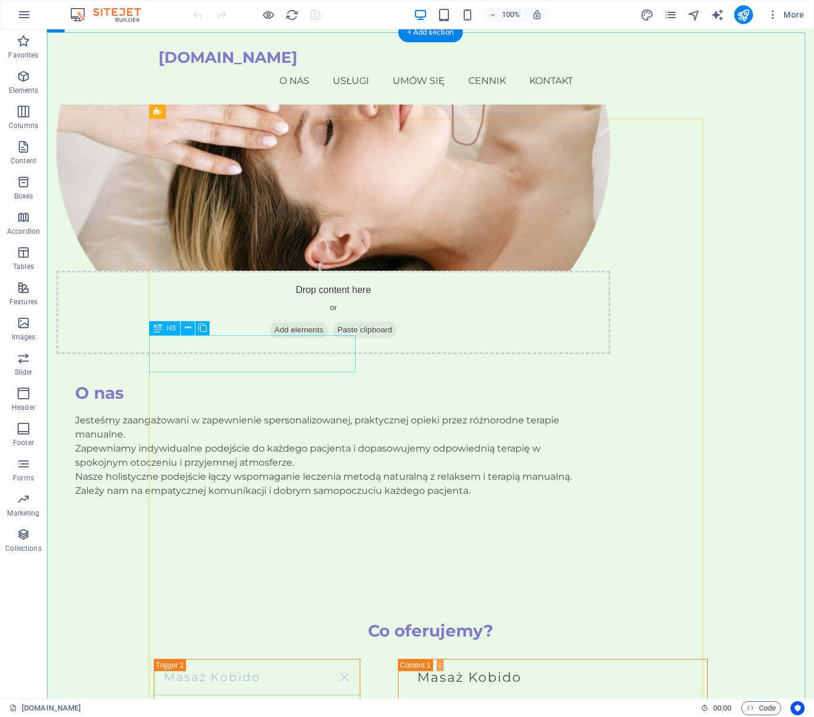
scroll to position [646, 0]
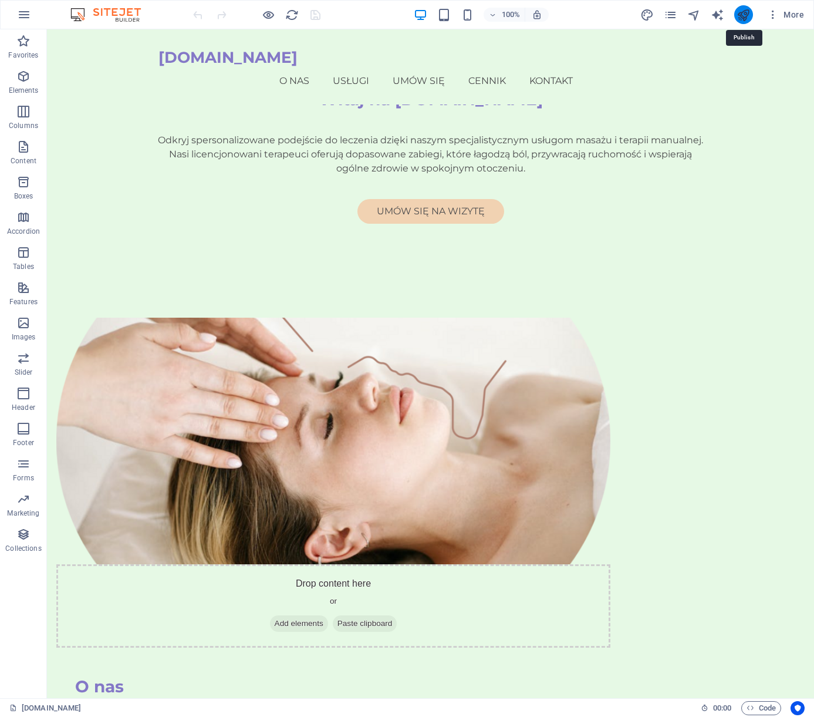
click at [739, 13] on icon "publish" at bounding box center [744, 15] width 14 height 14
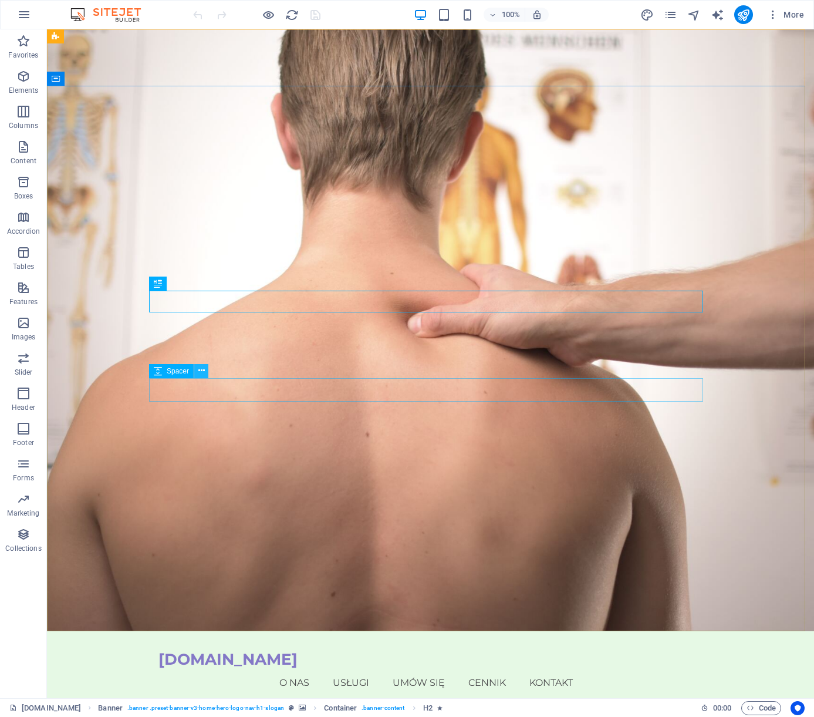
click at [199, 371] on icon at bounding box center [201, 371] width 6 height 12
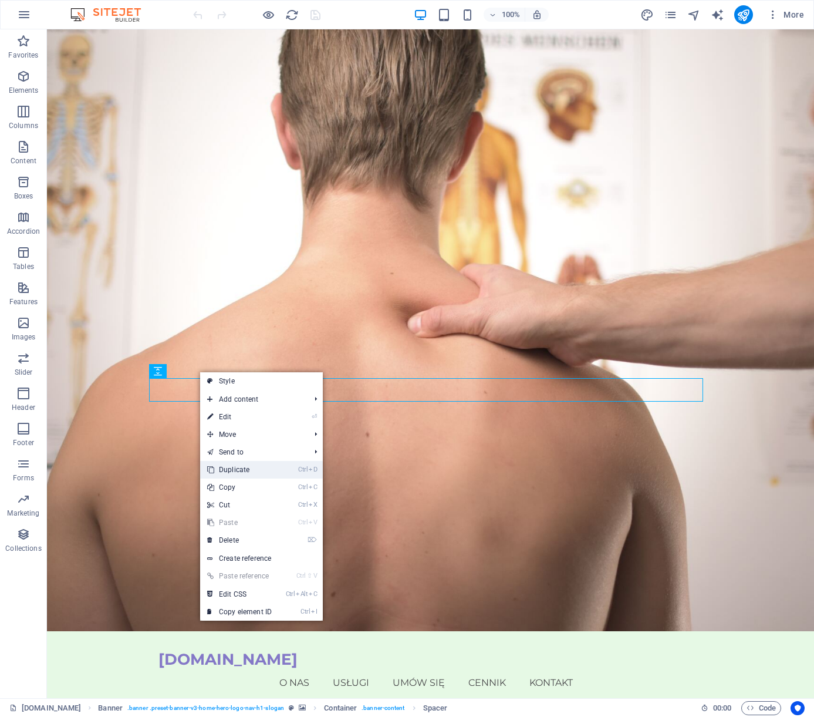
drag, startPoint x: 235, startPoint y: 466, endPoint x: 208, endPoint y: 428, distance: 46.6
click at [235, 466] on link "Ctrl D Duplicate" at bounding box center [239, 470] width 79 height 18
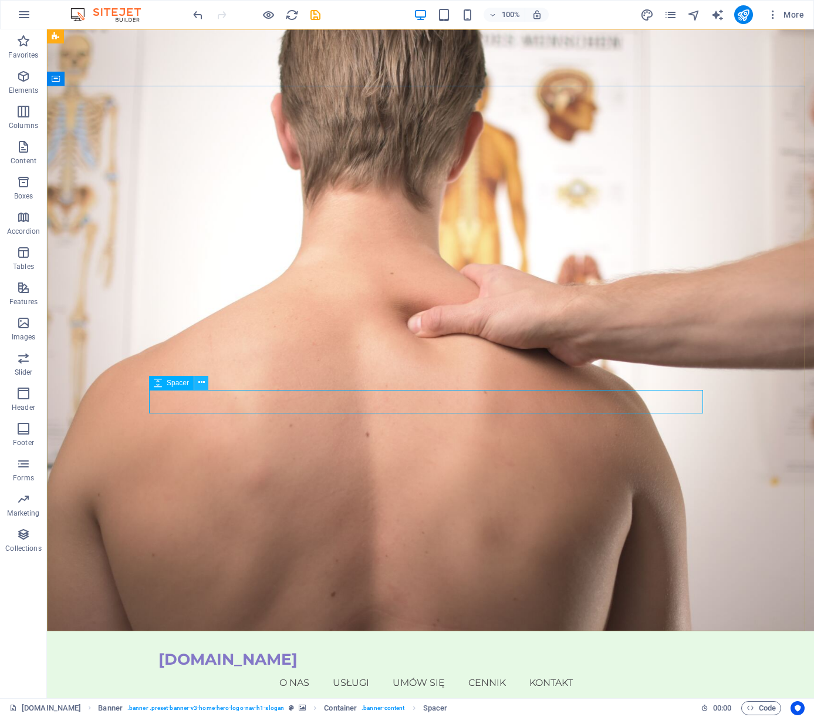
click at [205, 387] on button at bounding box center [201, 383] width 14 height 14
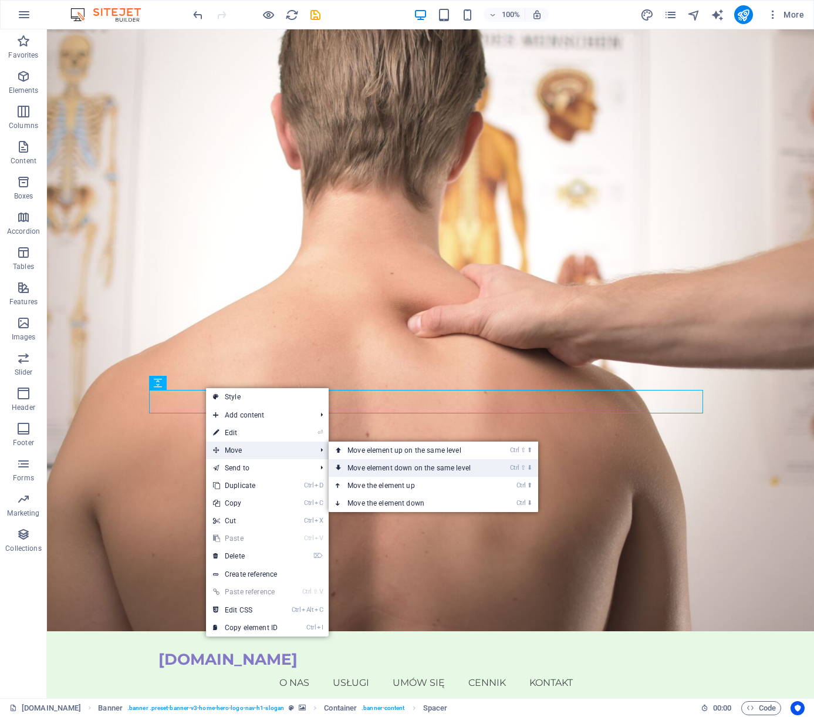
click at [379, 461] on link "Ctrl ⇧ ⬇ Move element down on the same level" at bounding box center [412, 468] width 166 height 18
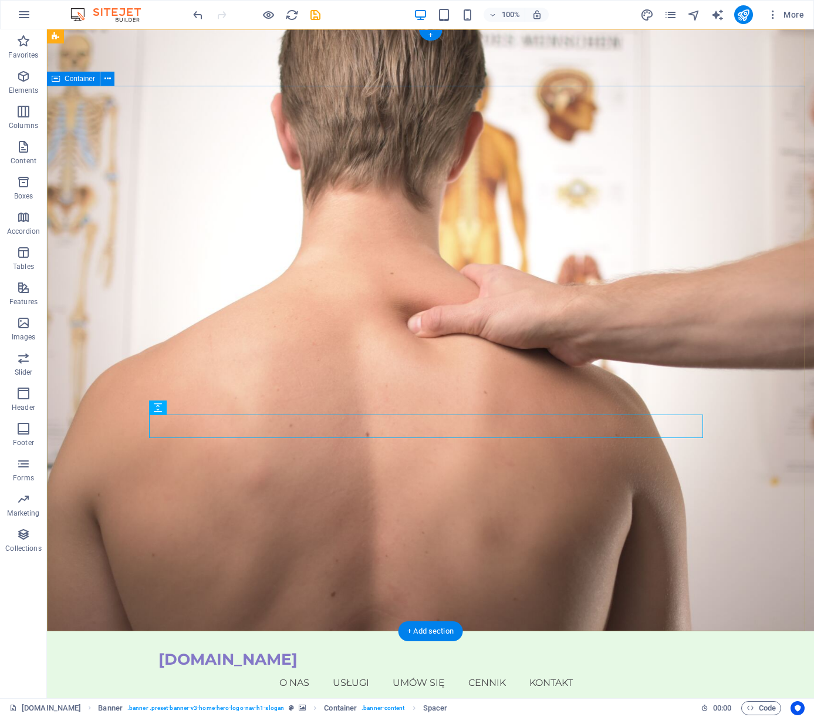
drag, startPoint x: 440, startPoint y: 629, endPoint x: 178, endPoint y: 494, distance: 294.9
click at [440, 629] on div "+ Add section" at bounding box center [430, 631] width 65 height 20
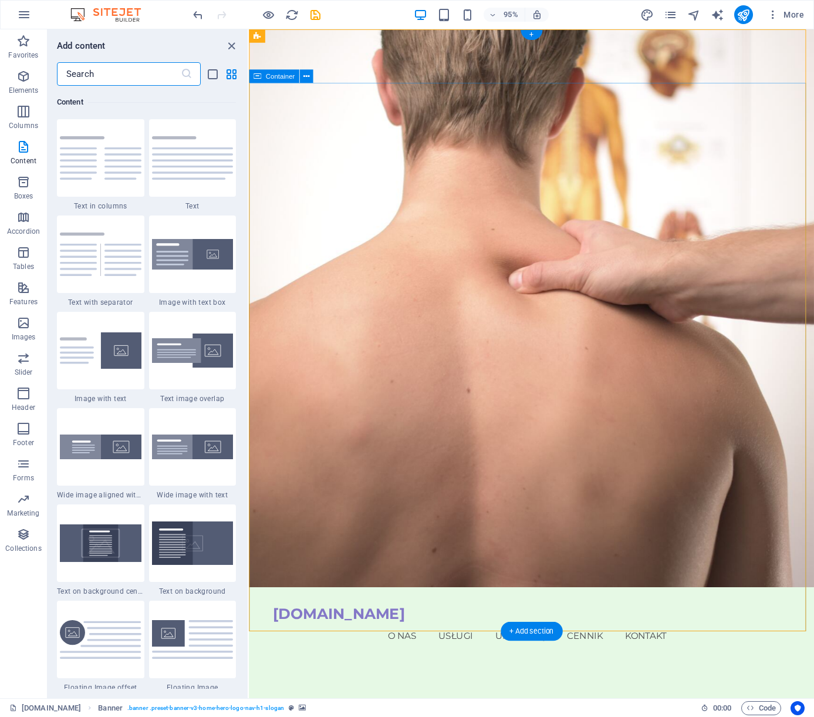
scroll to position [59, 0]
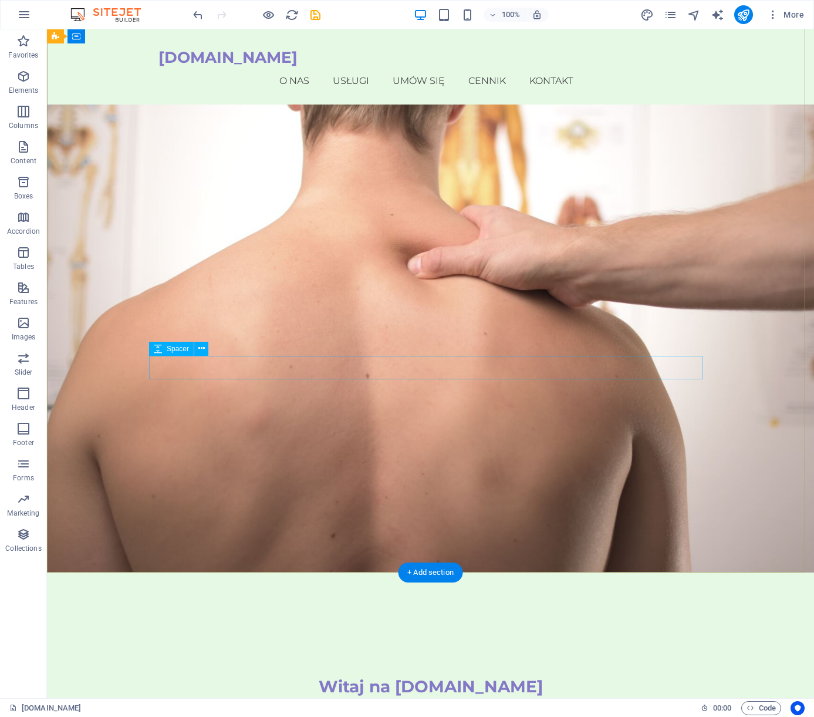
click at [205, 351] on button at bounding box center [201, 349] width 14 height 14
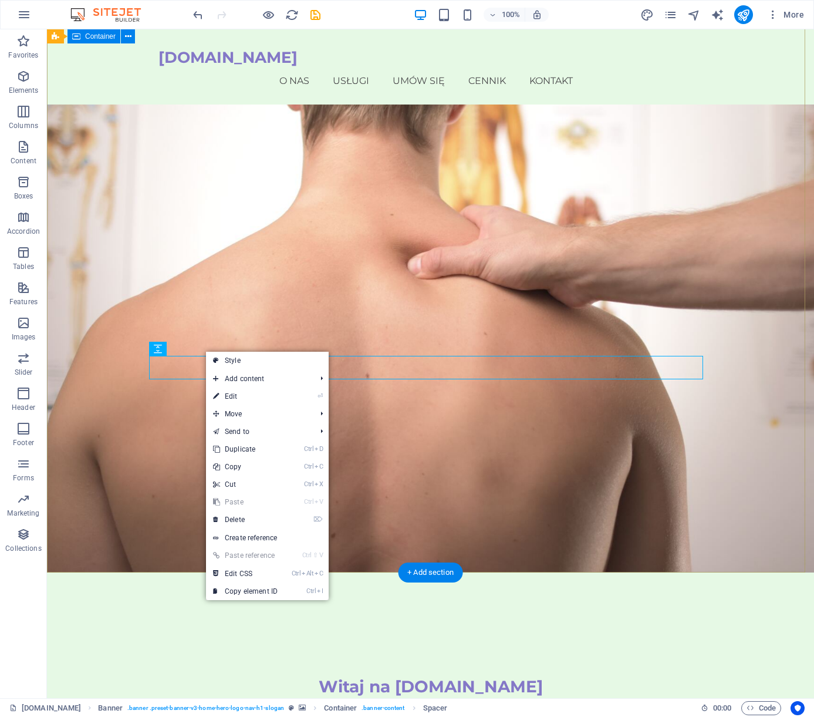
click at [386, 573] on div "Witaj na MasazeTerapie.pl Odkryj spersonalizowane podejście do leczenia dzięki …" at bounding box center [430, 727] width 767 height 309
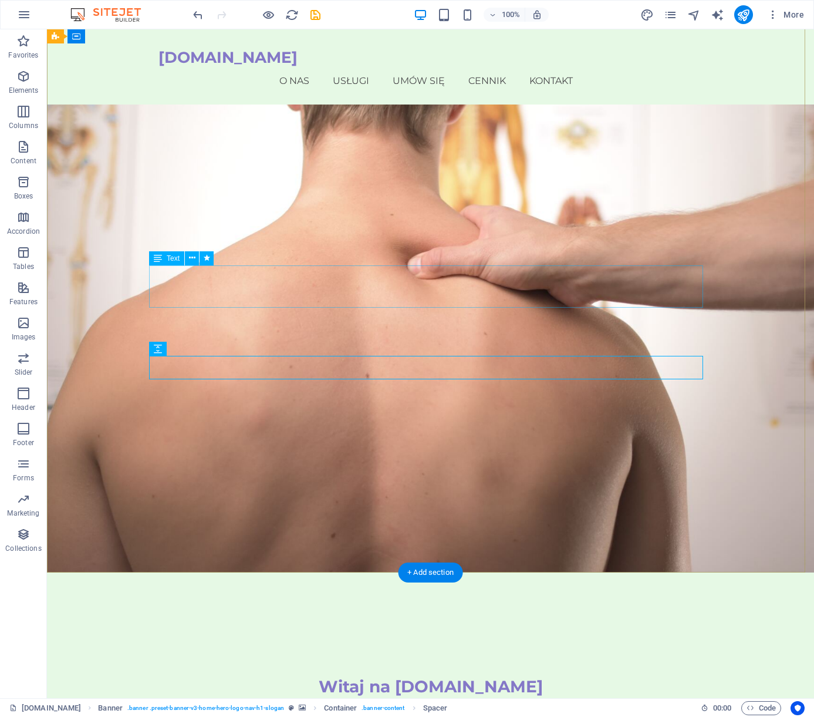
click at [22, 78] on icon "button" at bounding box center [23, 76] width 14 height 14
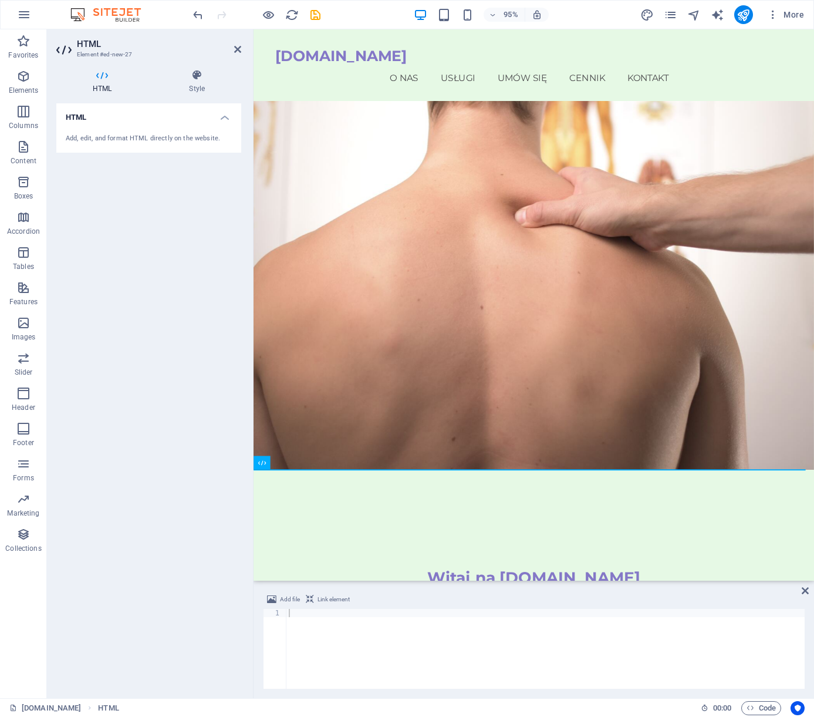
click at [335, 635] on div at bounding box center [546, 657] width 518 height 96
paste textarea "<script type="text/javascript" src="https://booksy.com/widget/code.js?id=318519…"
type textarea "<script type="text/javascript" src="https://booksy.com/widget/code.js?id=318519…"
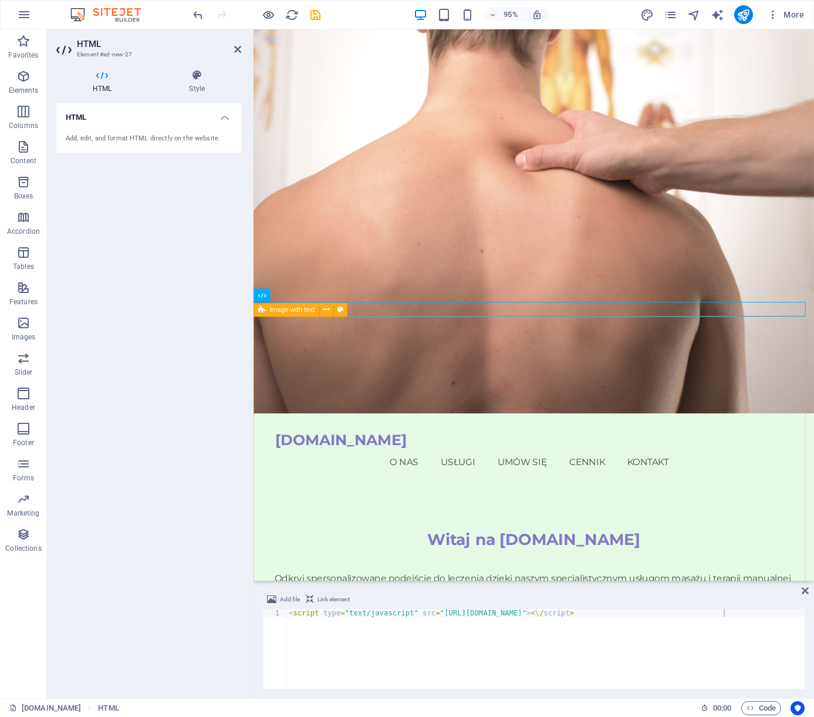
scroll to position [0, 0]
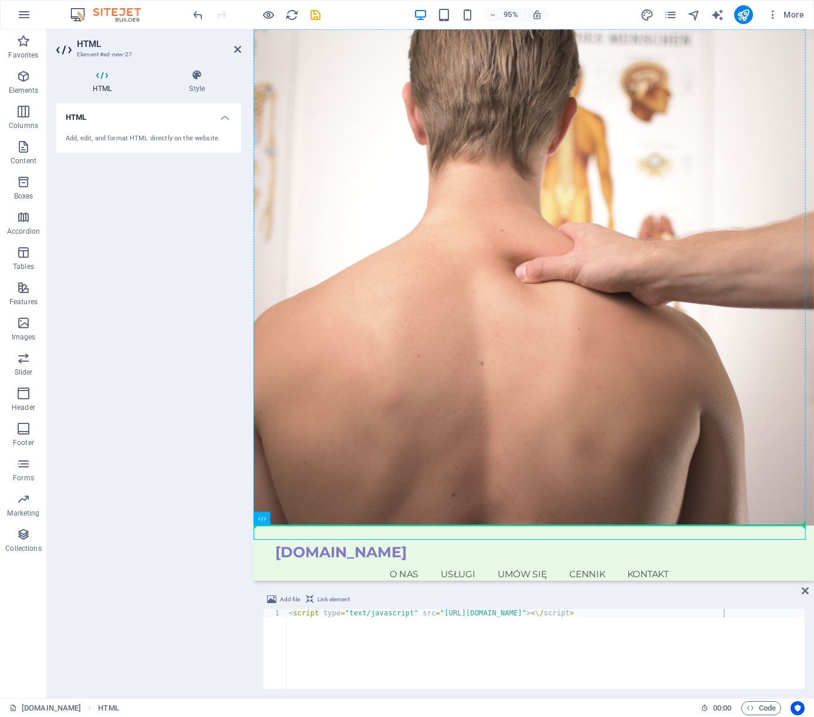
drag, startPoint x: 331, startPoint y: 486, endPoint x: 365, endPoint y: 407, distance: 86.0
click at [302, 520] on icon at bounding box center [300, 519] width 6 height 12
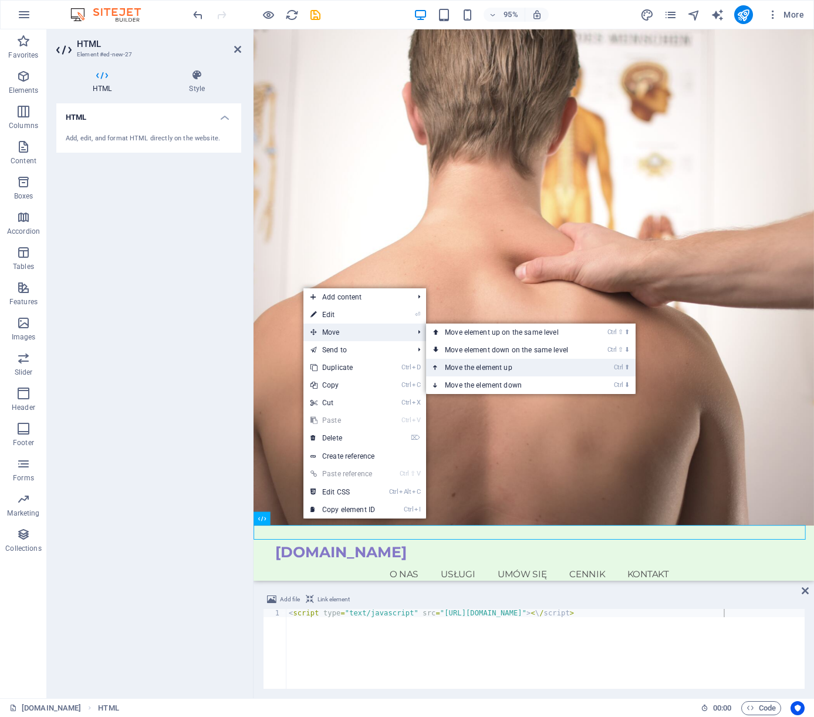
click at [456, 367] on link "Ctrl ⬆ Move the element up" at bounding box center [509, 368] width 166 height 18
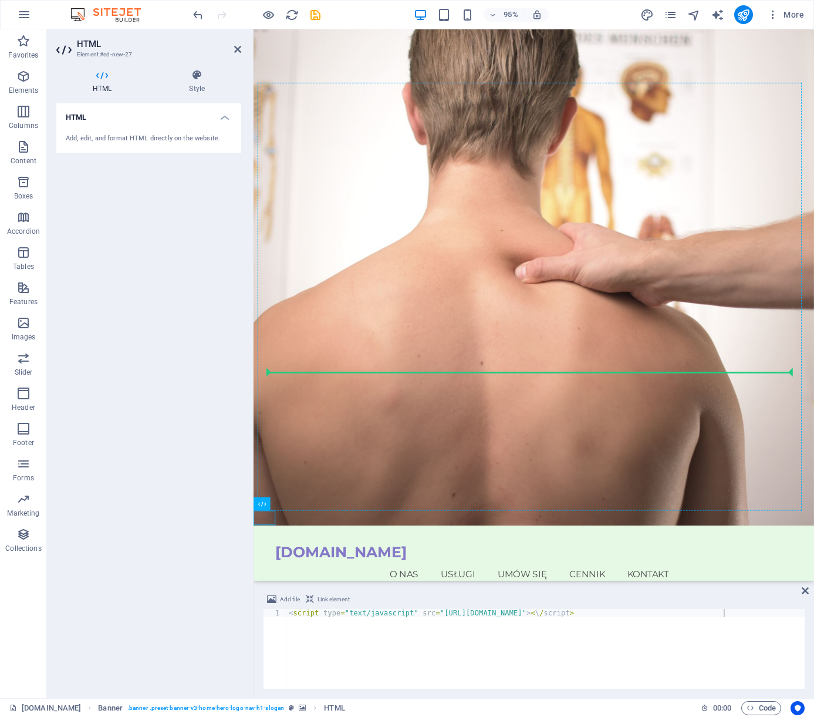
drag, startPoint x: 269, startPoint y: 544, endPoint x: 483, endPoint y: 384, distance: 267.3
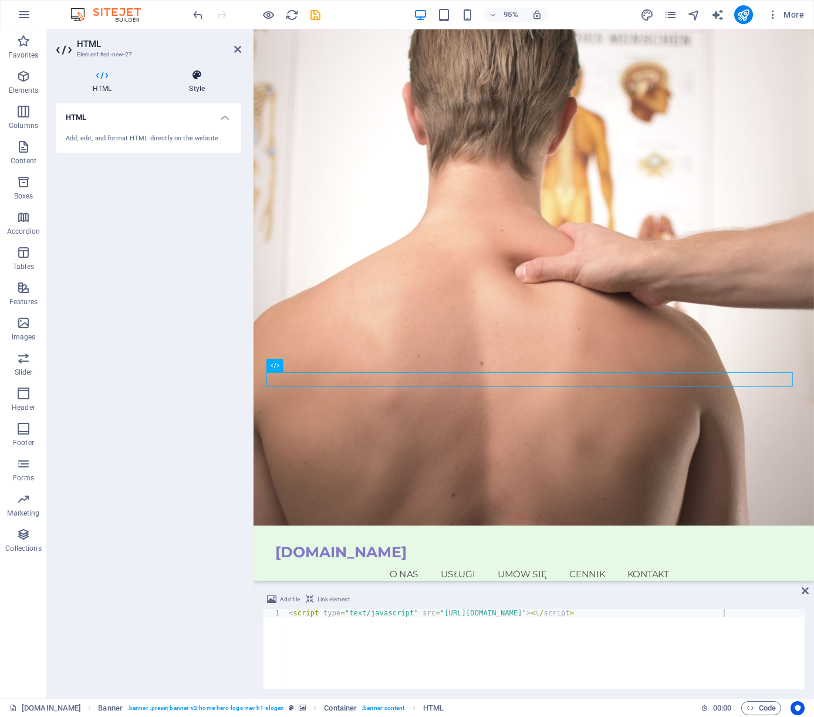
click at [197, 80] on icon at bounding box center [197, 75] width 89 height 12
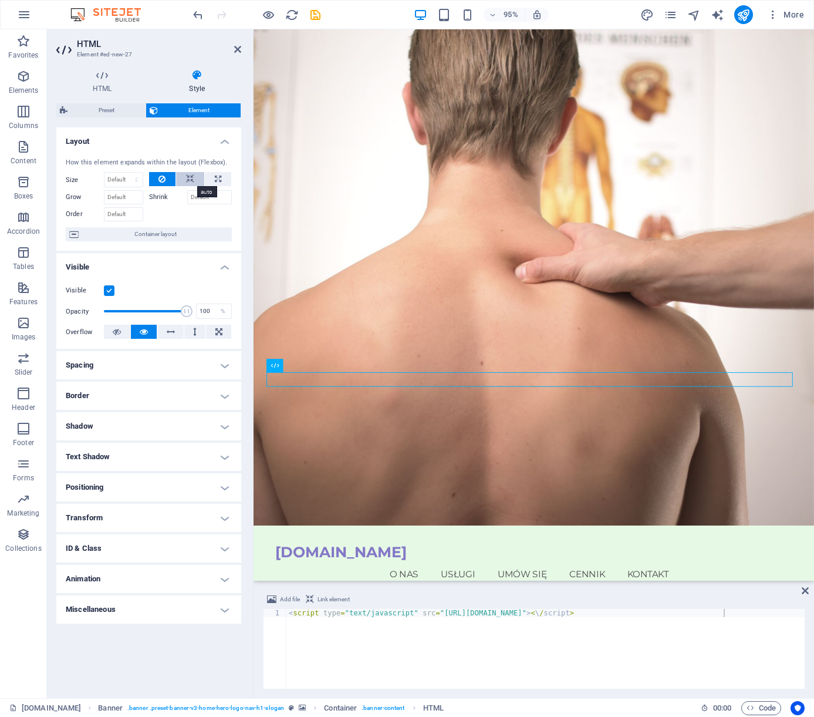
click at [194, 179] on button at bounding box center [190, 179] width 28 height 14
click at [140, 484] on h4 "Positioning" at bounding box center [148, 487] width 185 height 28
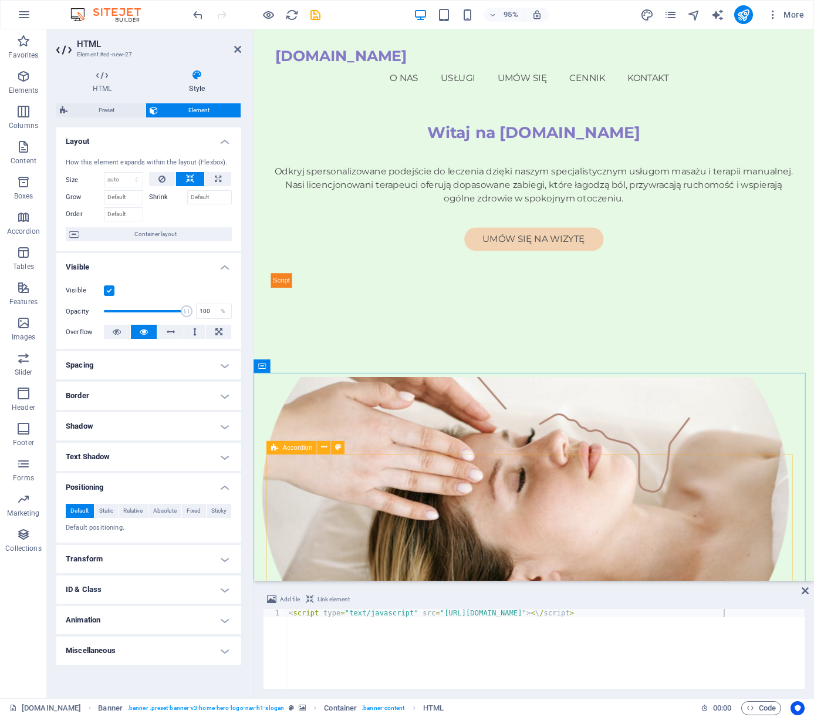
scroll to position [294, 0]
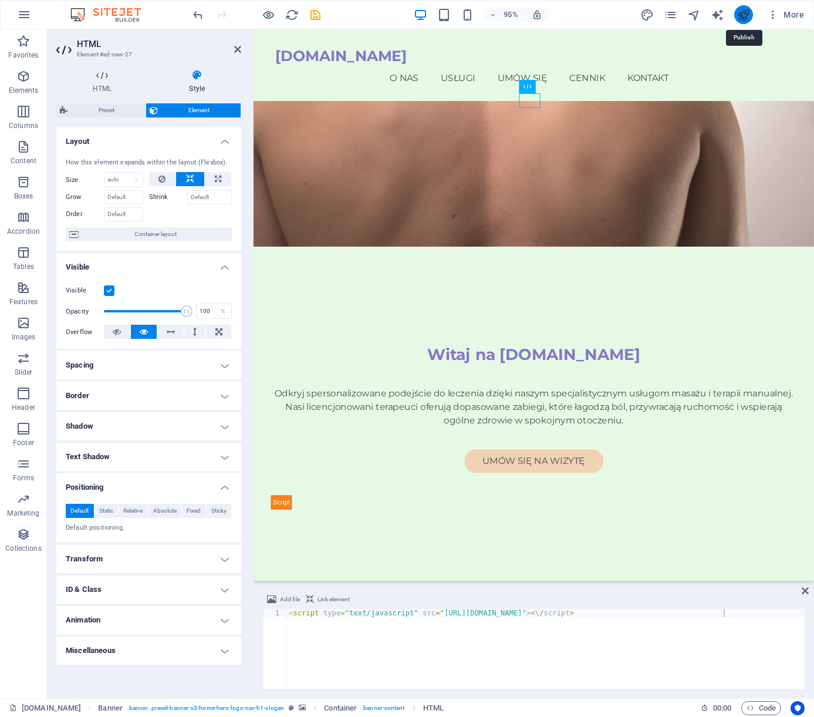
click at [749, 13] on icon "publish" at bounding box center [744, 15] width 14 height 14
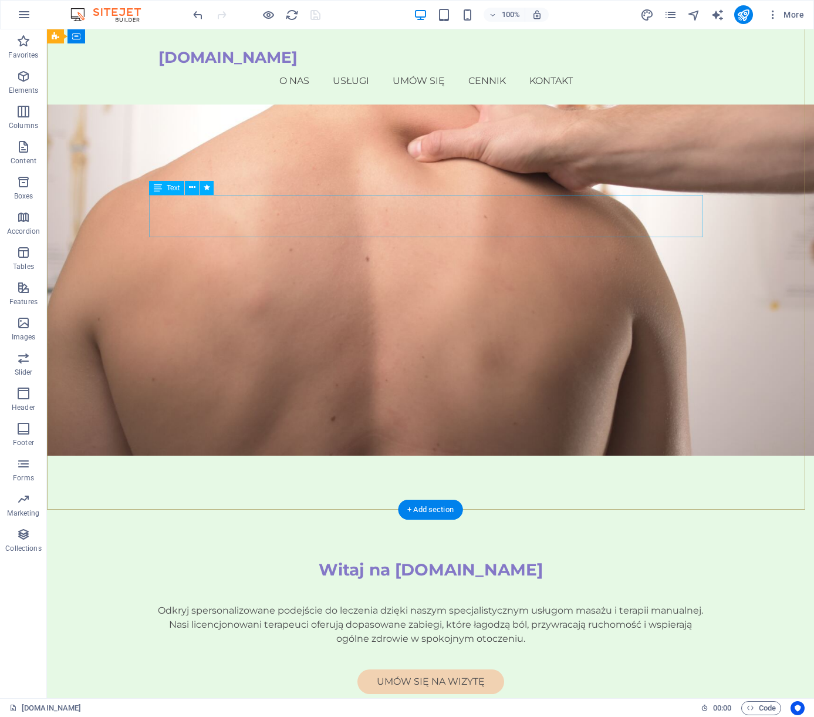
scroll to position [117, 0]
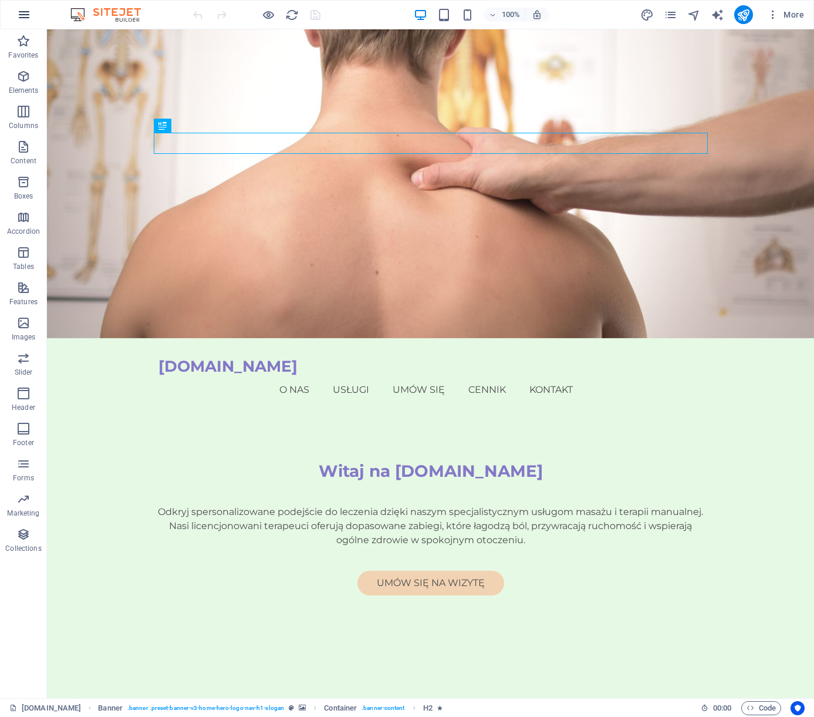
click at [30, 11] on icon "button" at bounding box center [24, 15] width 14 height 14
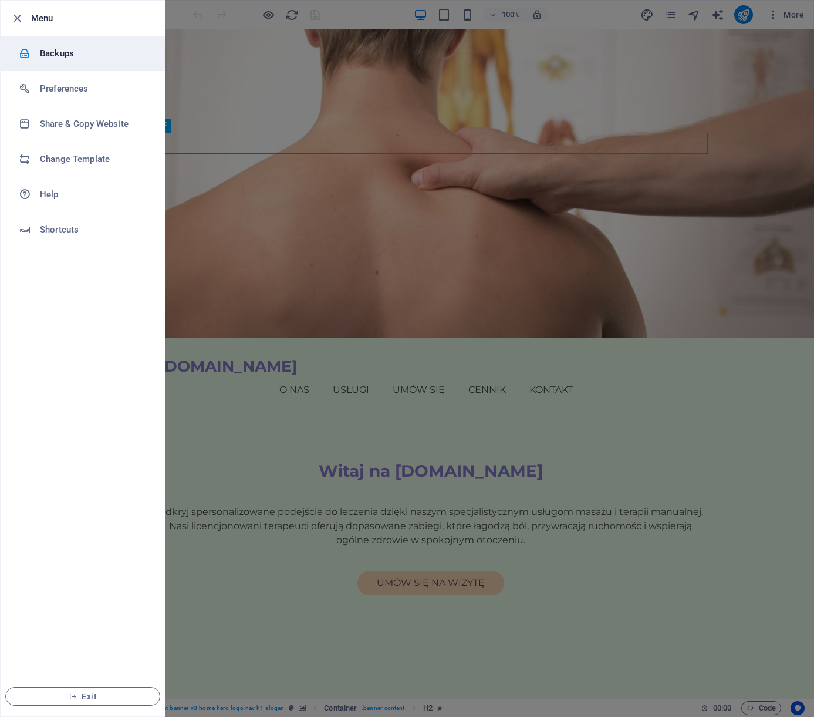
click at [83, 59] on h6 "Backups" at bounding box center [94, 53] width 109 height 14
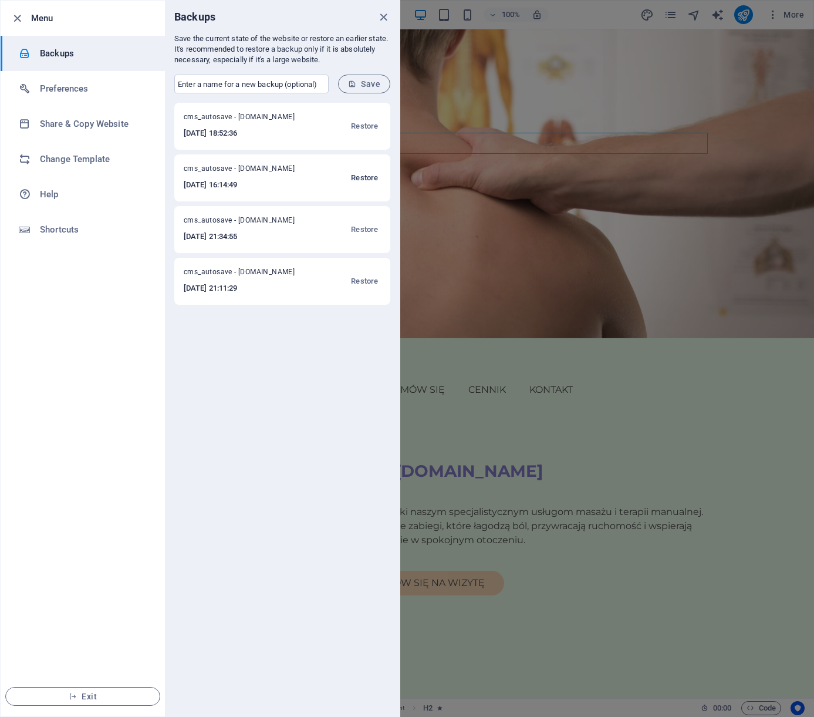
click at [372, 178] on span "Restore" at bounding box center [364, 178] width 27 height 14
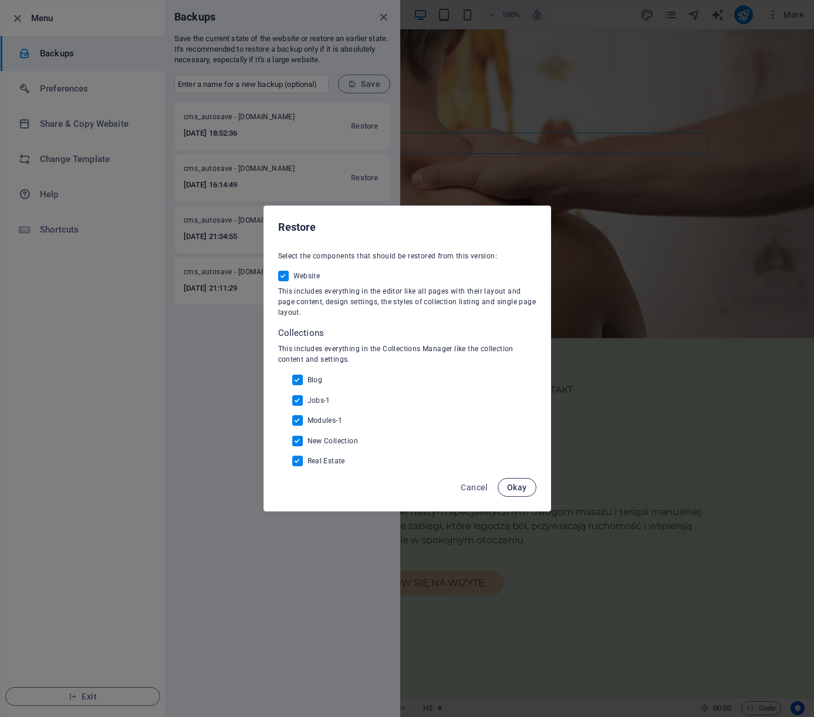
click at [515, 485] on span "Okay" at bounding box center [517, 487] width 20 height 9
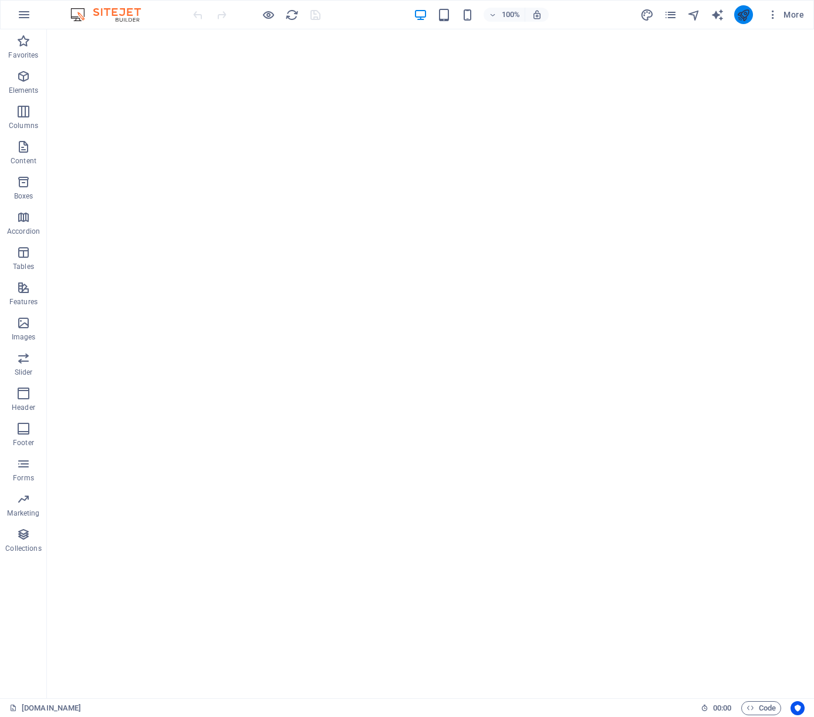
click at [742, 13] on icon "publish" at bounding box center [744, 15] width 14 height 14
